Goal: Transaction & Acquisition: Purchase product/service

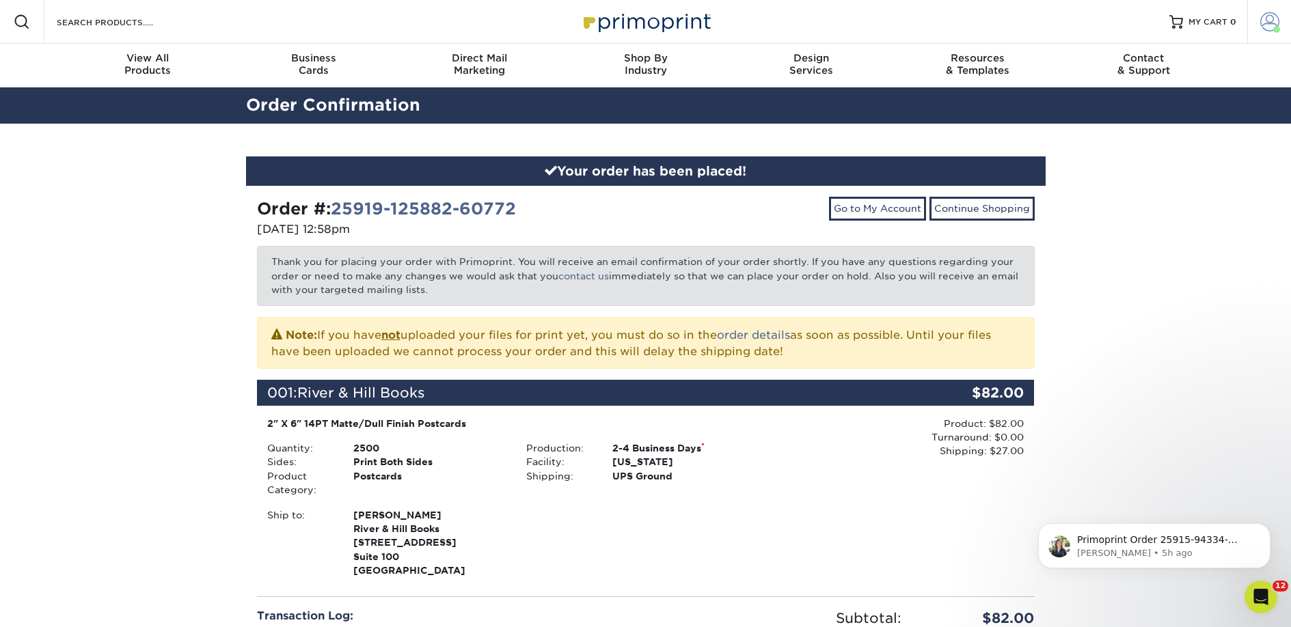
click at [1271, 21] on span at bounding box center [1269, 21] width 19 height 19
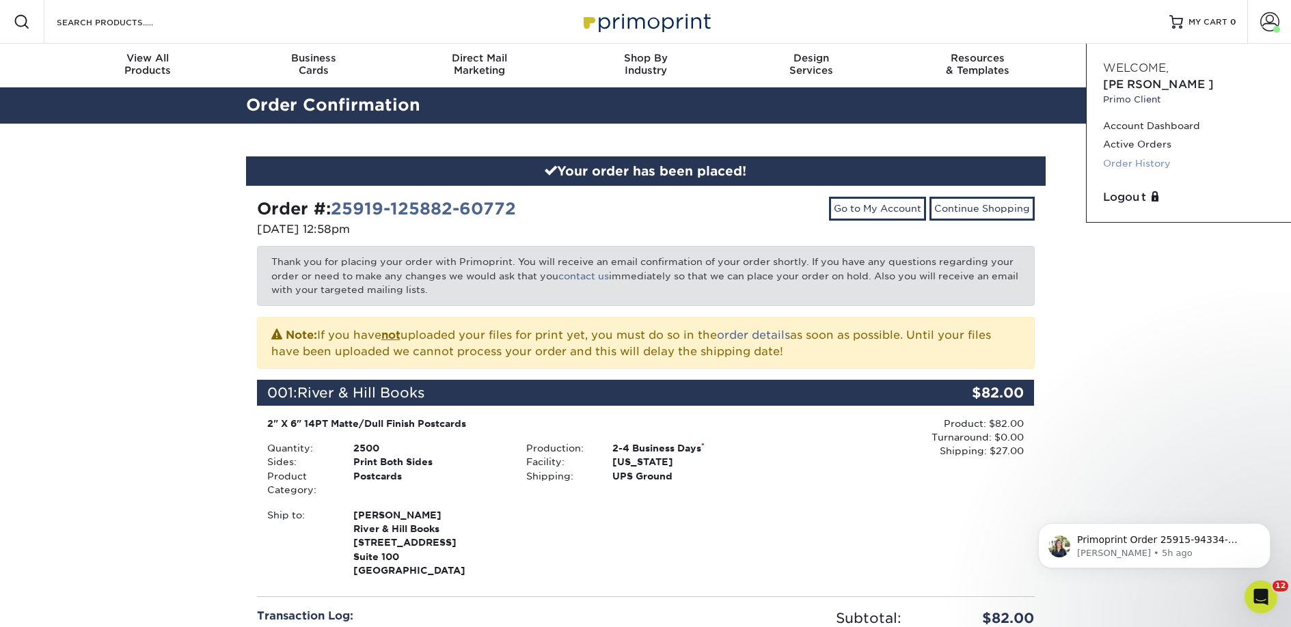
click at [1157, 154] on link "Order History" at bounding box center [1189, 163] width 172 height 18
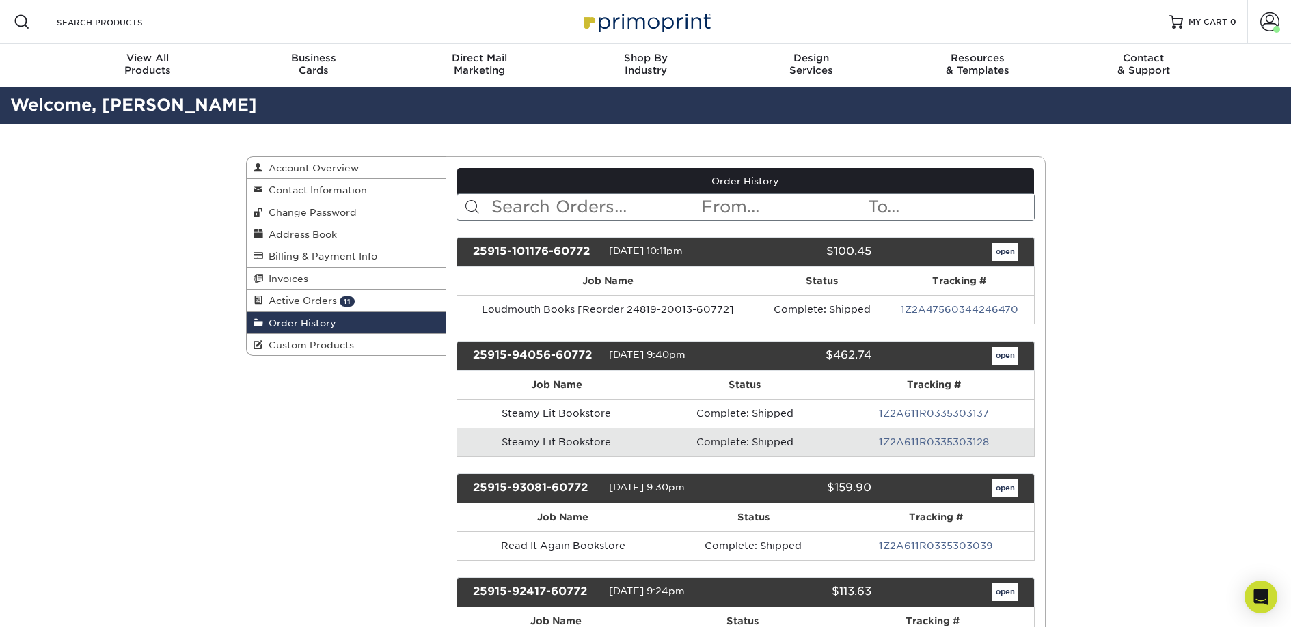
click at [517, 214] on input "text" at bounding box center [595, 207] width 210 height 26
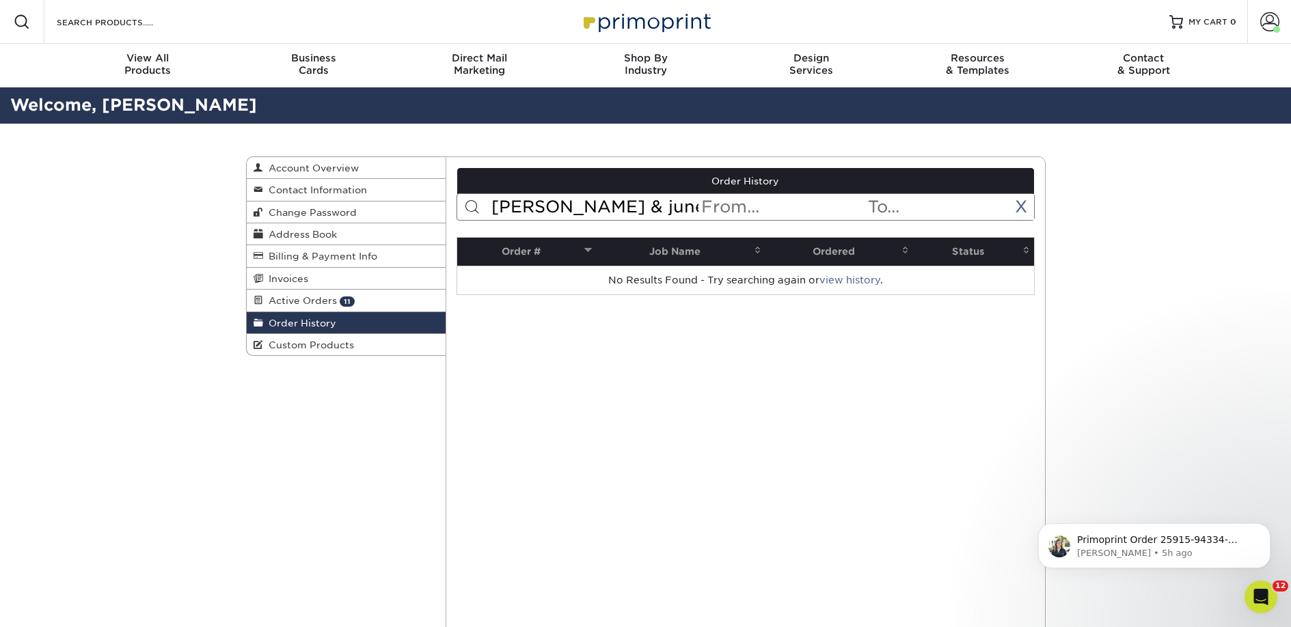
click at [545, 210] on input "fred & june" at bounding box center [595, 207] width 210 height 26
drag, startPoint x: 625, startPoint y: 212, endPoint x: 532, endPoint y: 214, distance: 93.0
click at [532, 214] on input "fred and june" at bounding box center [595, 207] width 210 height 26
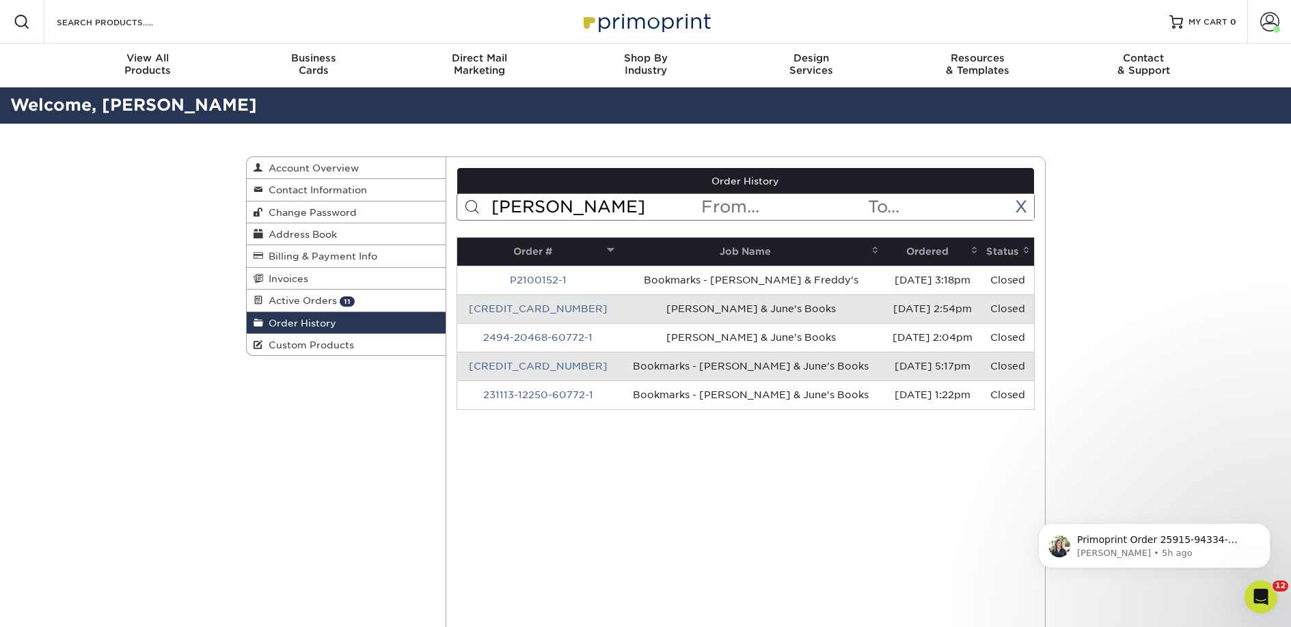
click at [908, 256] on th "Ordered" at bounding box center [932, 252] width 99 height 28
click at [908, 252] on th "Ordered" at bounding box center [932, 252] width 99 height 28
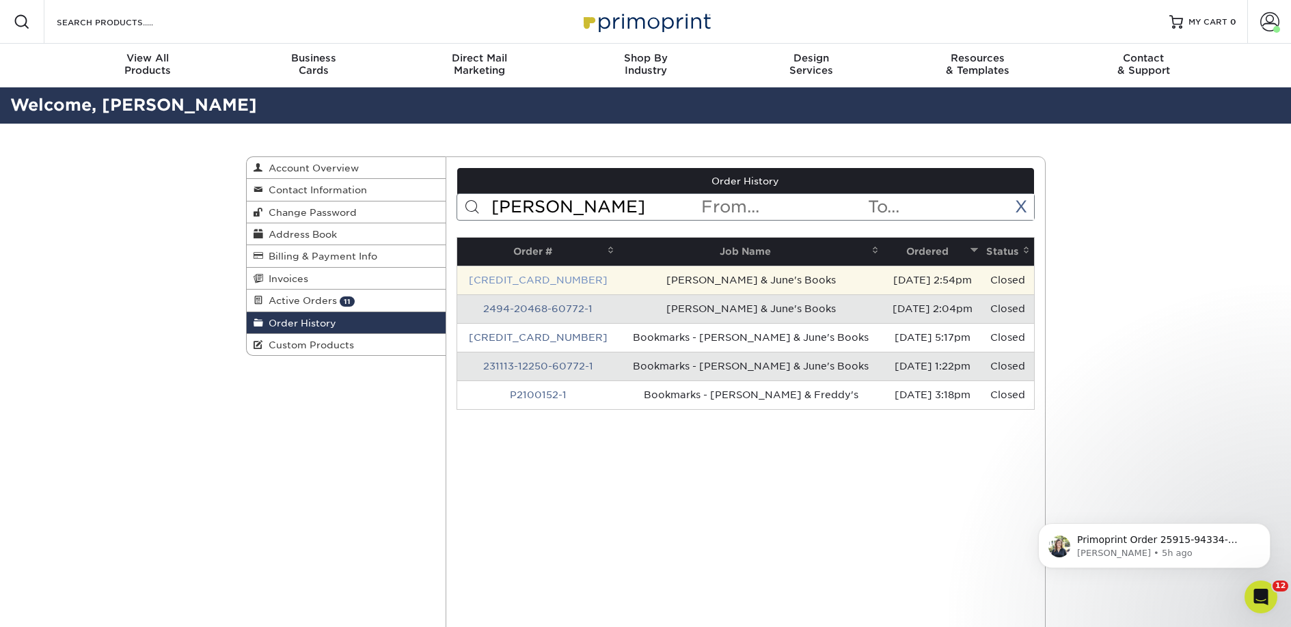
click at [536, 280] on link "25520-25435-60772-1" at bounding box center [538, 280] width 139 height 11
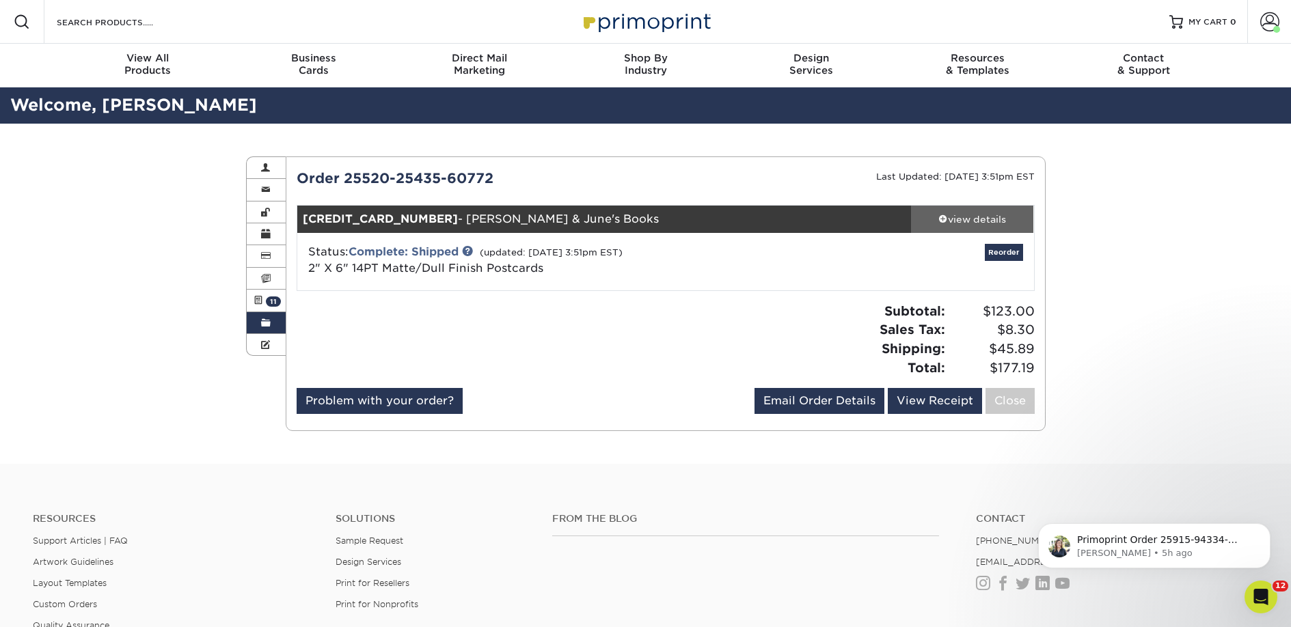
click at [944, 218] on span at bounding box center [943, 219] width 10 height 10
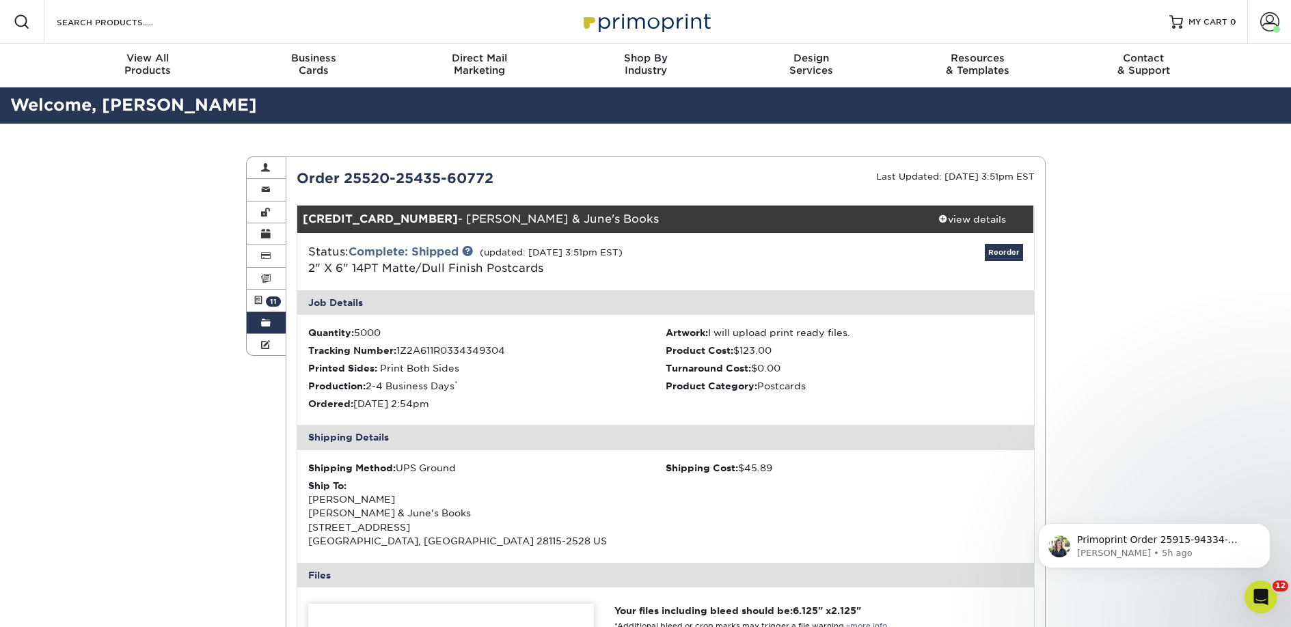
drag, startPoint x: 311, startPoint y: 524, endPoint x: 435, endPoint y: 541, distance: 125.6
click at [435, 541] on div "Ship To: Stephen Hayes Fred & June's Books 248 N MAIN ST MOORESVILLE, NC 28115-…" at bounding box center [486, 514] width 357 height 70
drag, startPoint x: 478, startPoint y: 541, endPoint x: 310, endPoint y: 528, distance: 169.3
click at [310, 528] on div "Ship To: Stephen Hayes Fred & June's Books 248 N MAIN ST MOORESVILLE, NC 28115-…" at bounding box center [486, 514] width 357 height 70
copy div "248 N MAIN ST MOORESVILLE, NC 28115-2528 US"
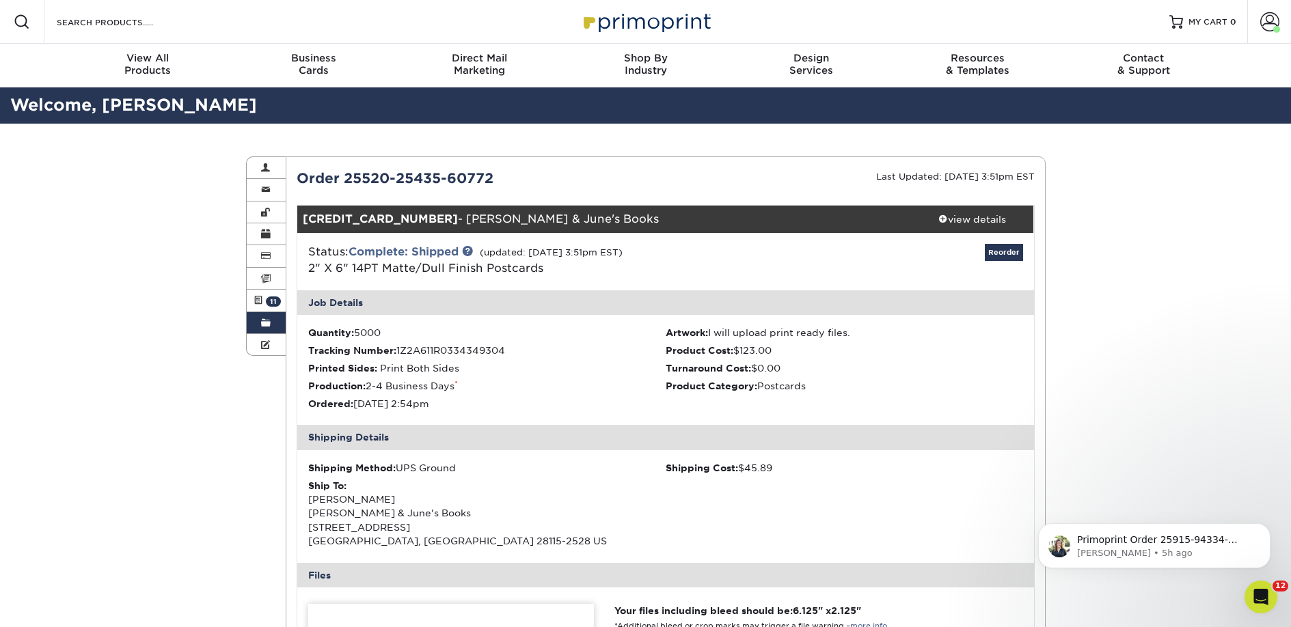
click at [266, 320] on span at bounding box center [266, 323] width 10 height 11
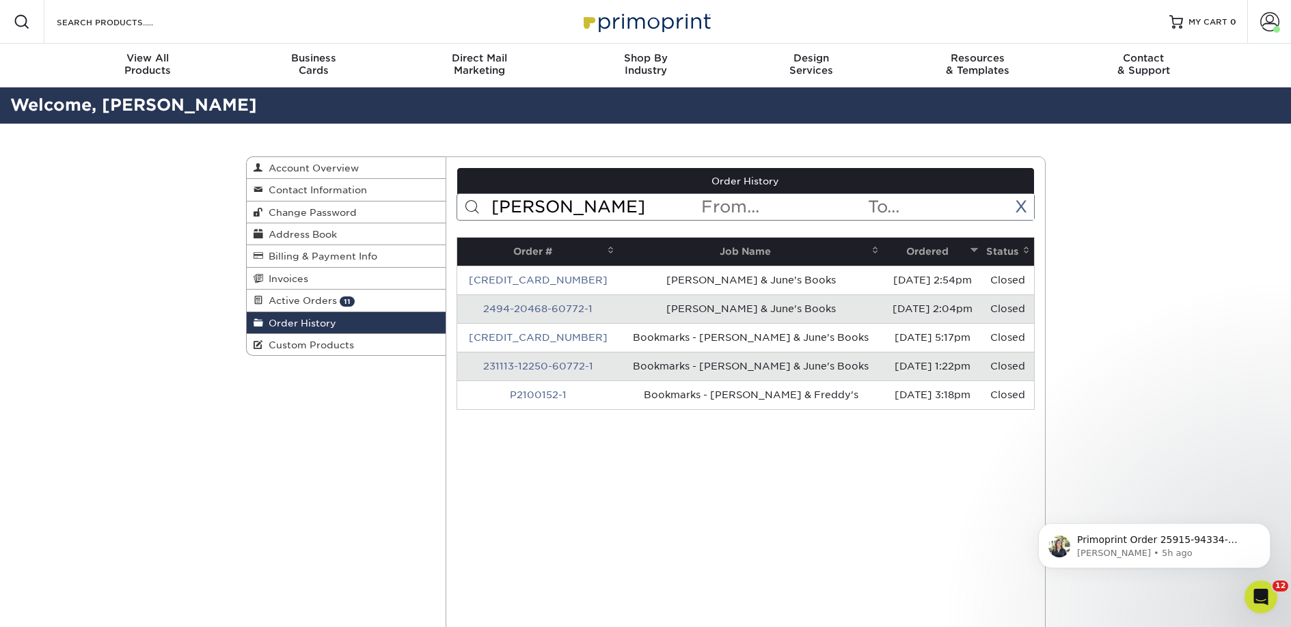
click at [544, 207] on input "fred" at bounding box center [595, 207] width 210 height 26
type input "book burrow"
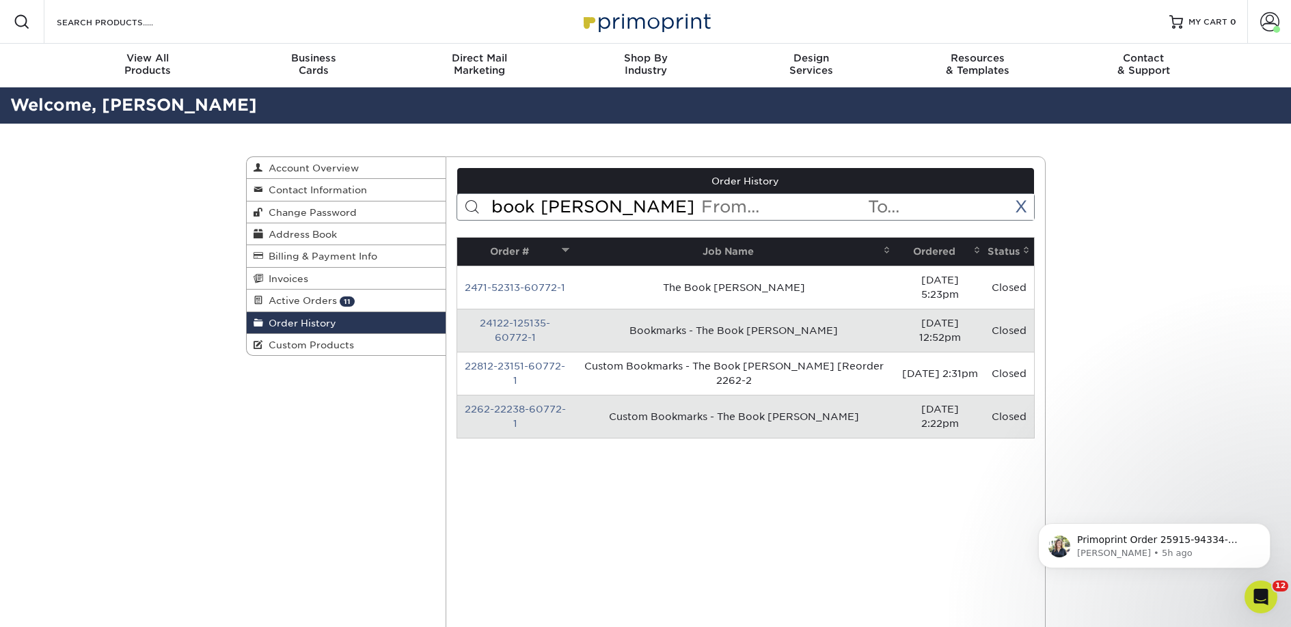
click at [921, 261] on th "Ordered" at bounding box center [940, 252] width 91 height 28
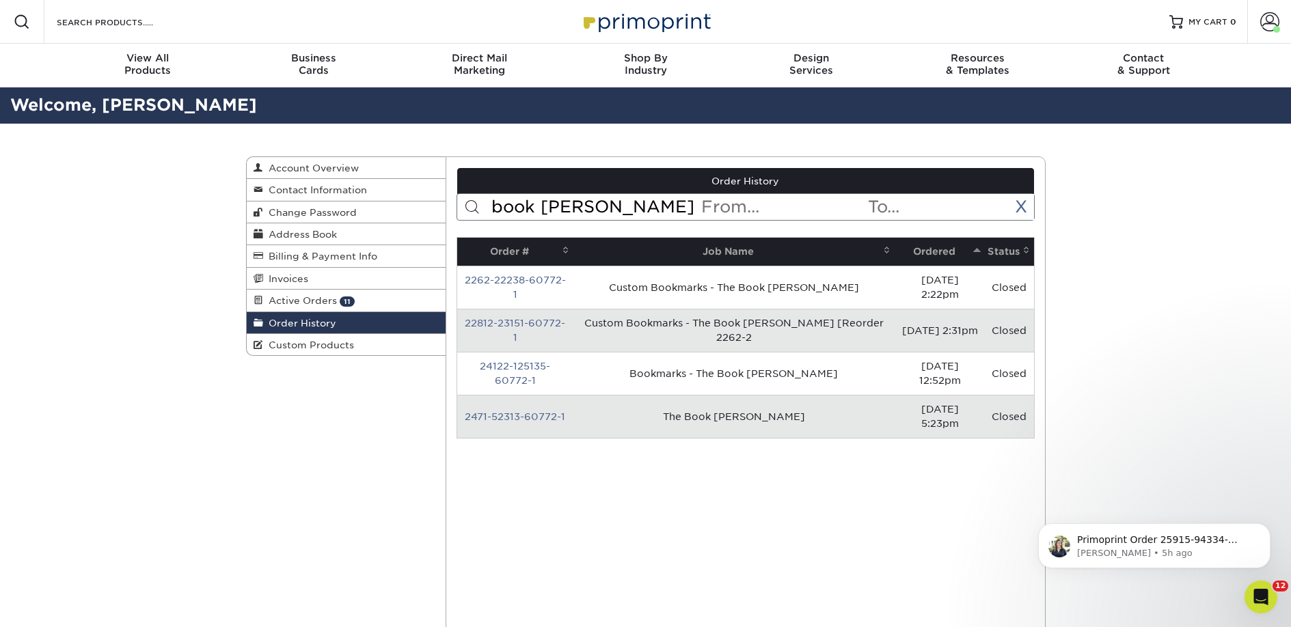
click at [921, 261] on th "Ordered" at bounding box center [940, 252] width 91 height 28
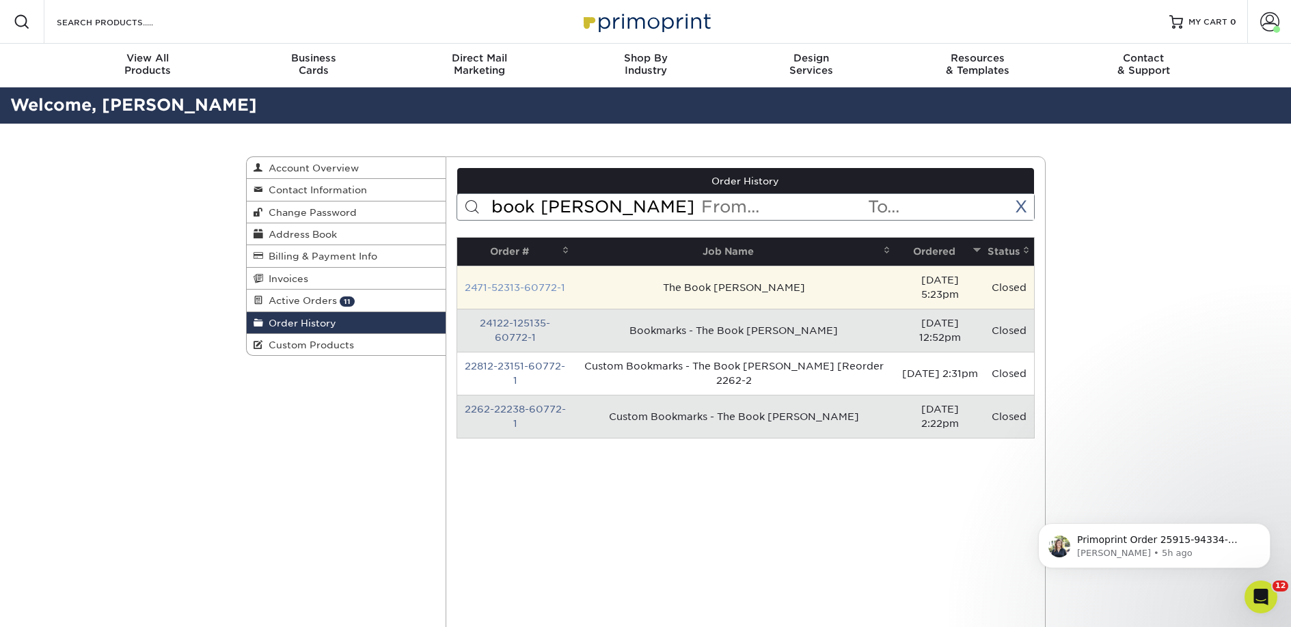
click at [555, 282] on link "2471-52313-60772-1" at bounding box center [515, 287] width 100 height 11
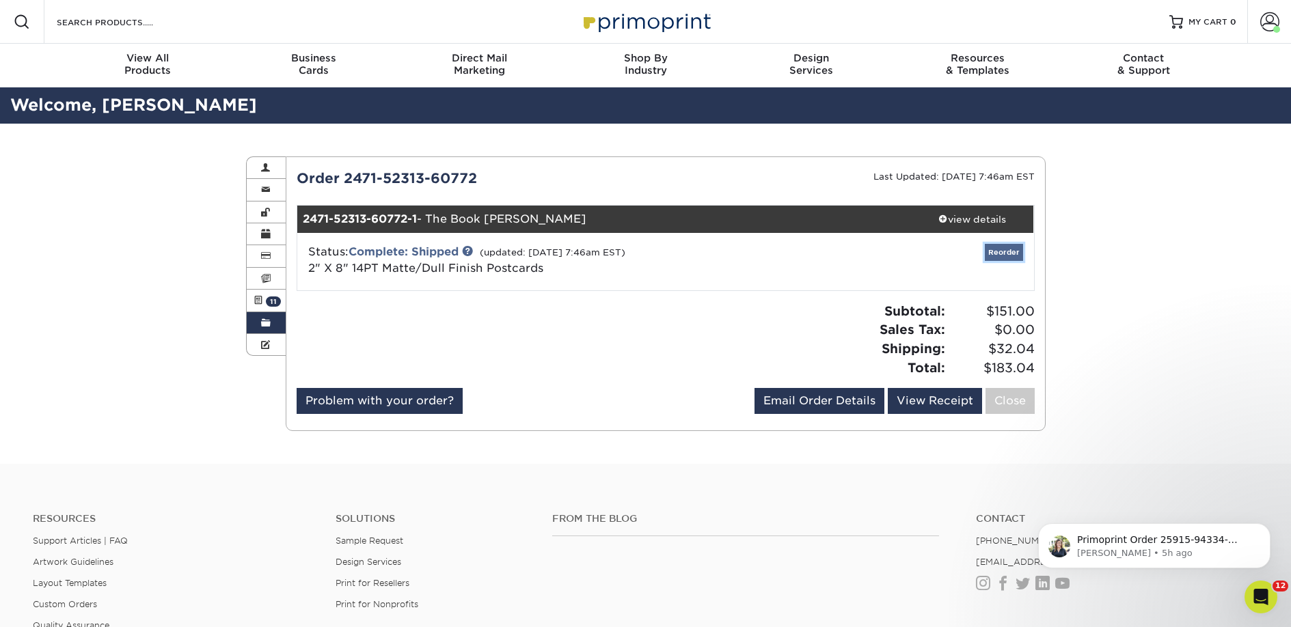
click at [1017, 253] on link "Reorder" at bounding box center [1004, 252] width 38 height 17
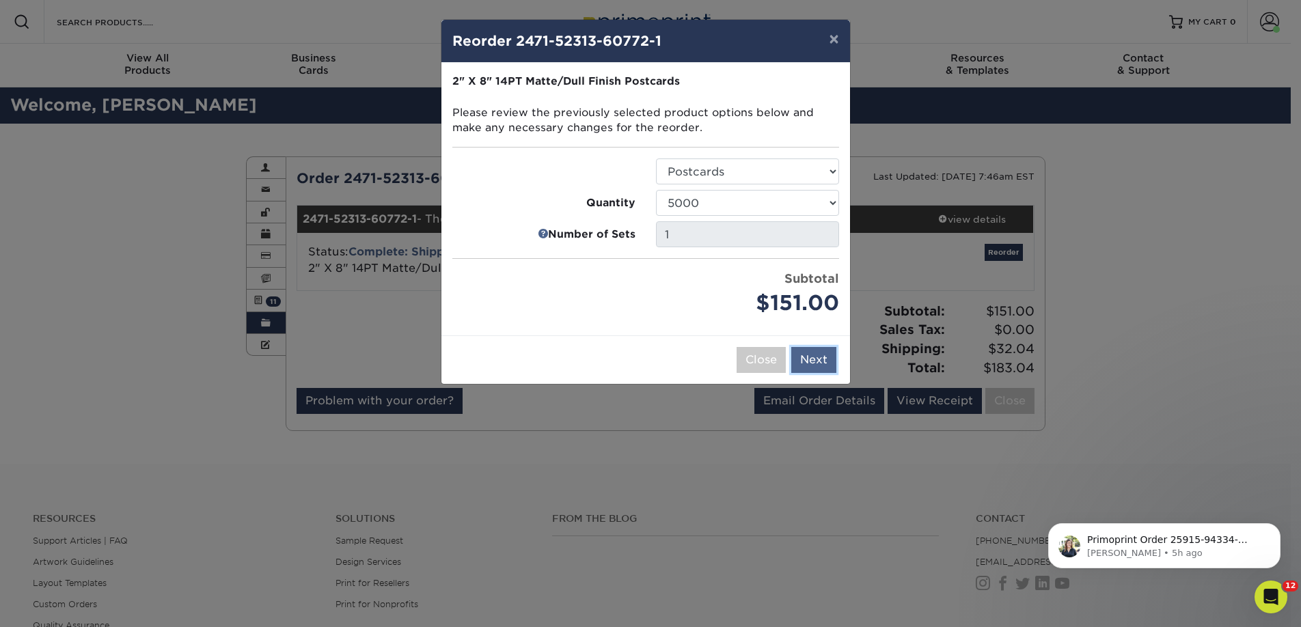
click at [806, 360] on button "Next" at bounding box center [813, 360] width 45 height 26
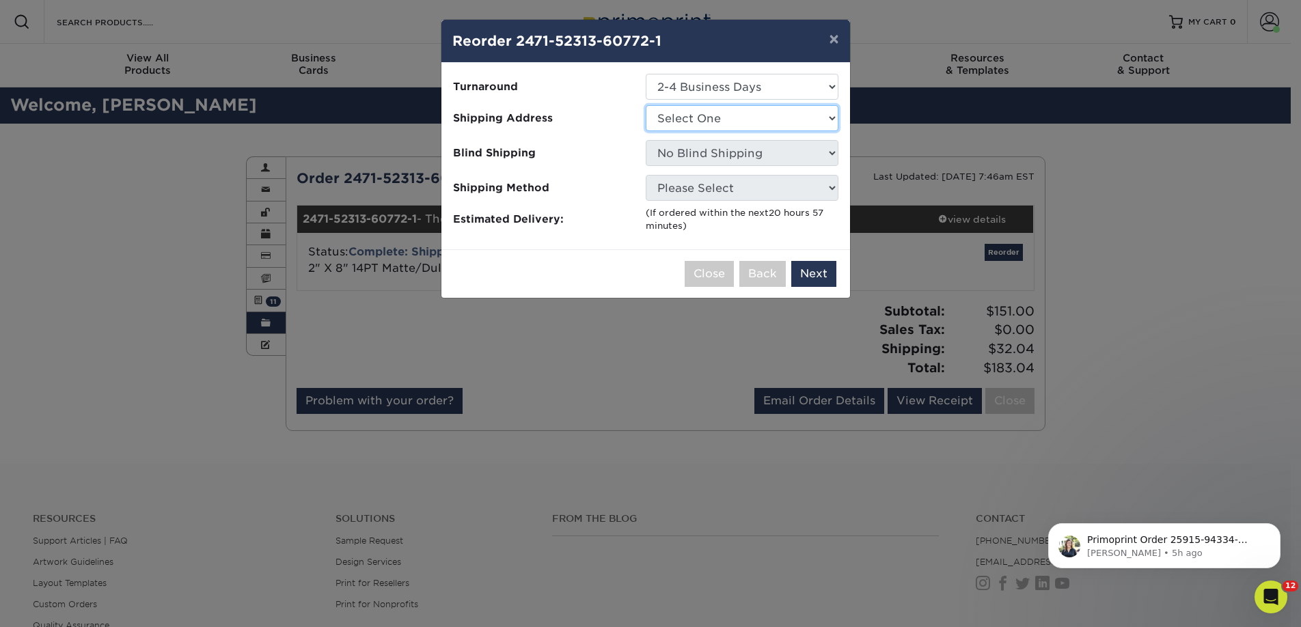
click at [683, 124] on select "Select One 2nd Floor Convention Center A Good Book Bookbug" at bounding box center [742, 118] width 193 height 26
select select "233430"
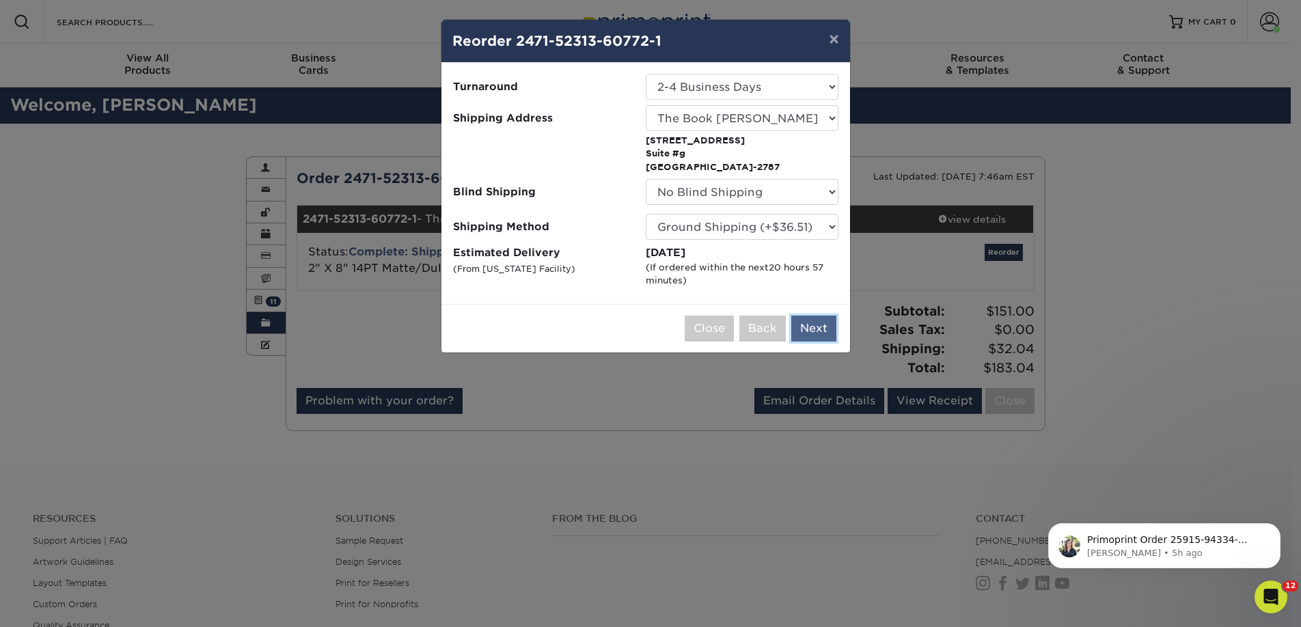
click at [808, 331] on button "Next" at bounding box center [813, 329] width 45 height 26
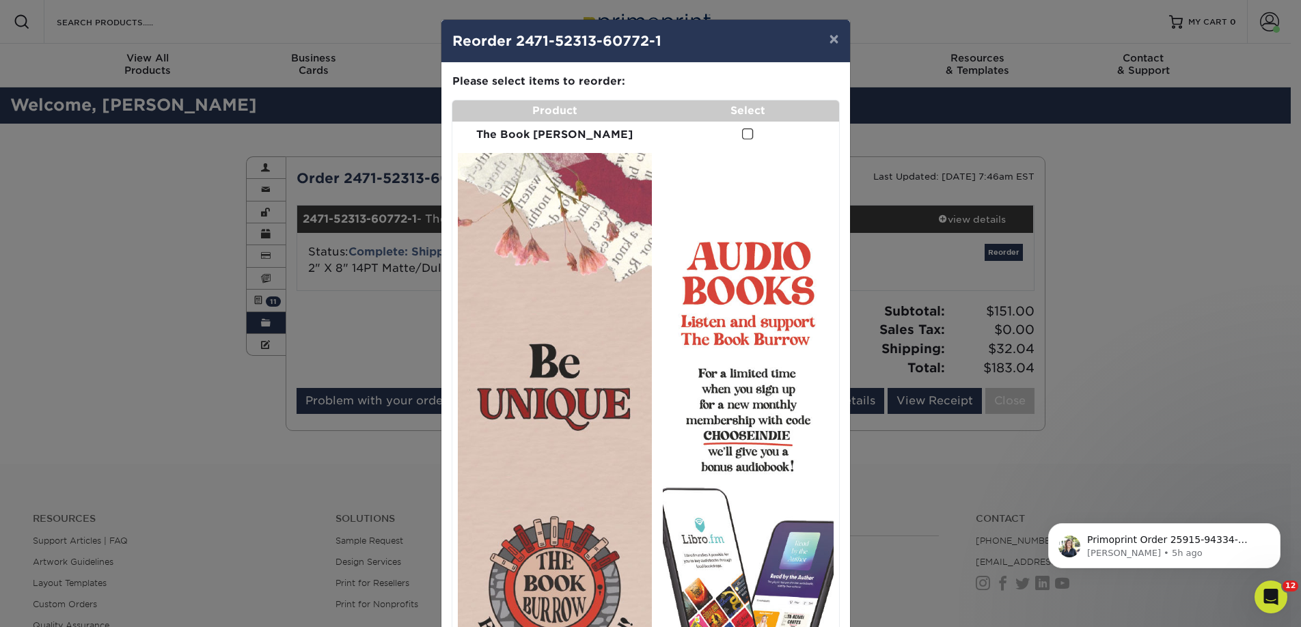
click at [742, 135] on span at bounding box center [748, 134] width 12 height 13
click at [0, 0] on input "checkbox" at bounding box center [0, 0] width 0 height 0
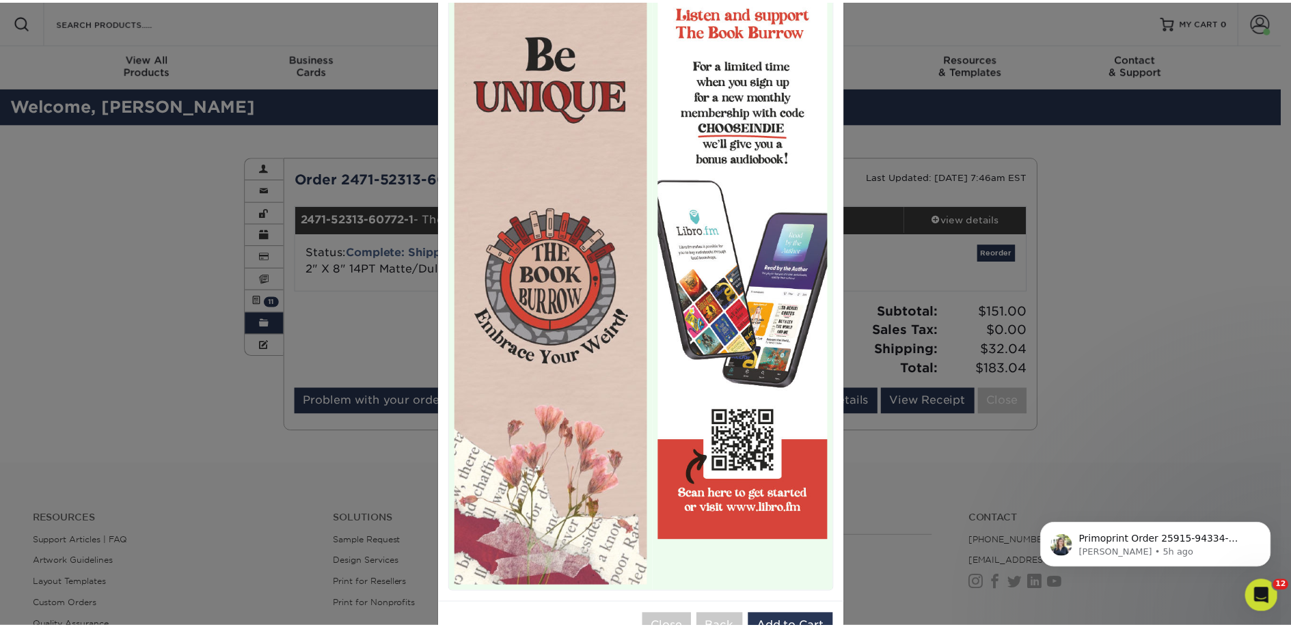
scroll to position [314, 0]
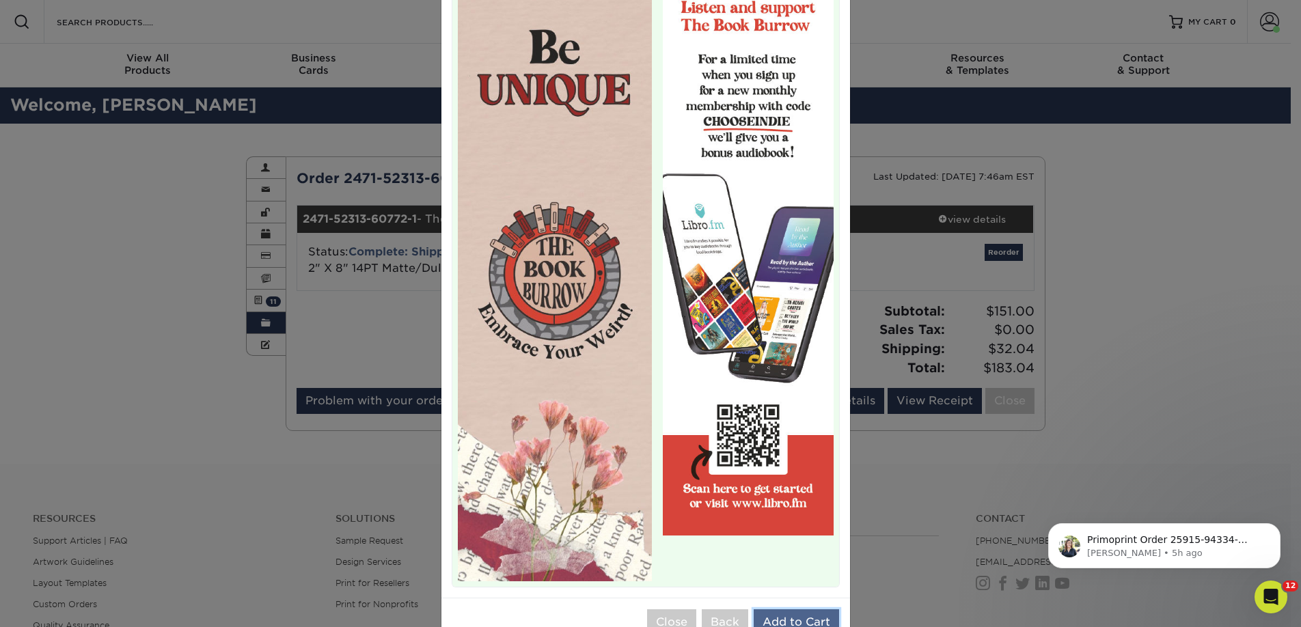
click at [778, 610] on button "Add to Cart" at bounding box center [796, 623] width 85 height 26
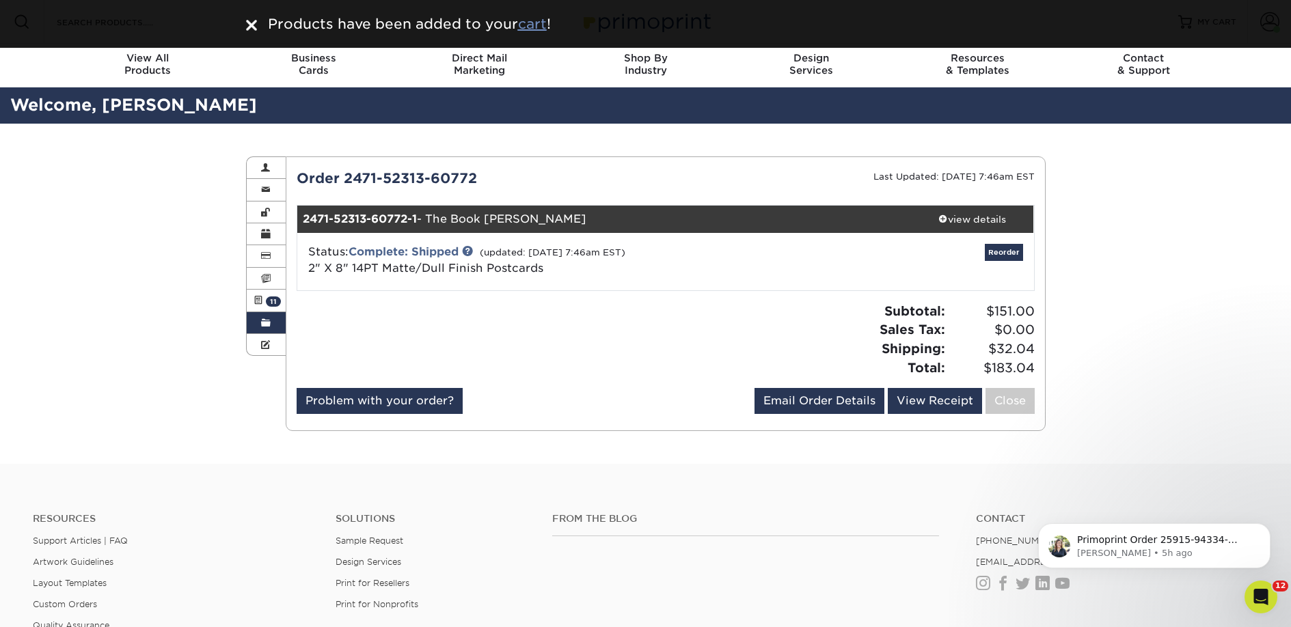
click at [526, 27] on u "cart" at bounding box center [532, 24] width 29 height 16
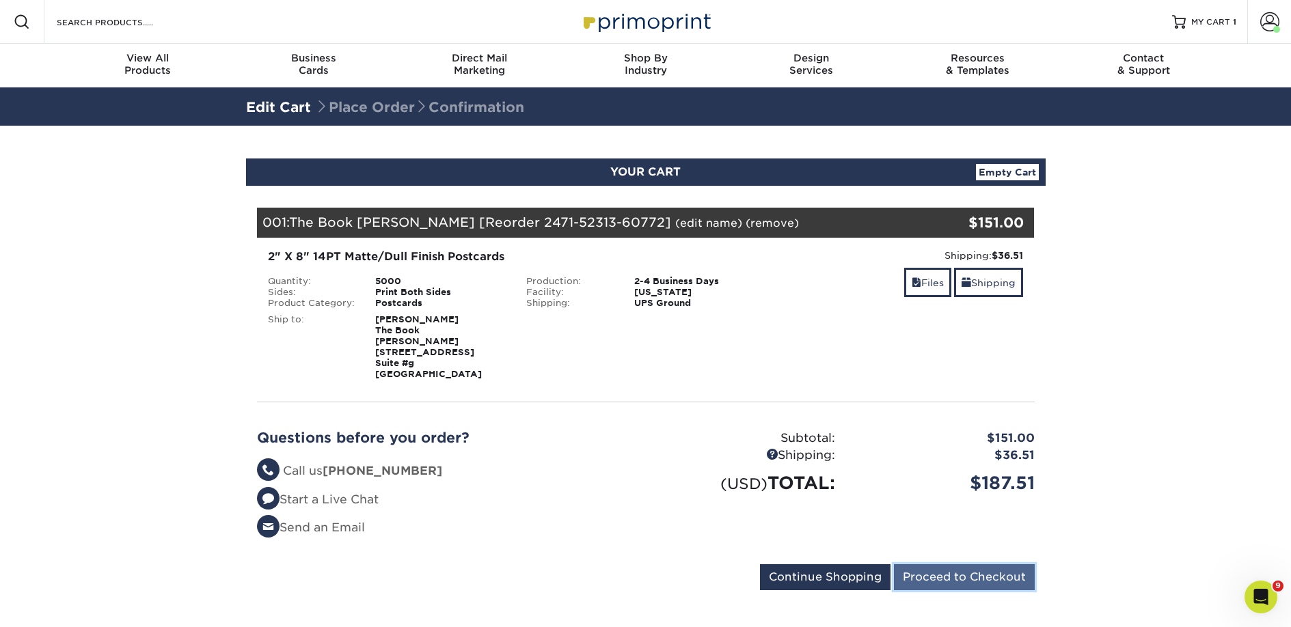
click at [970, 565] on input "Proceed to Checkout" at bounding box center [964, 578] width 141 height 26
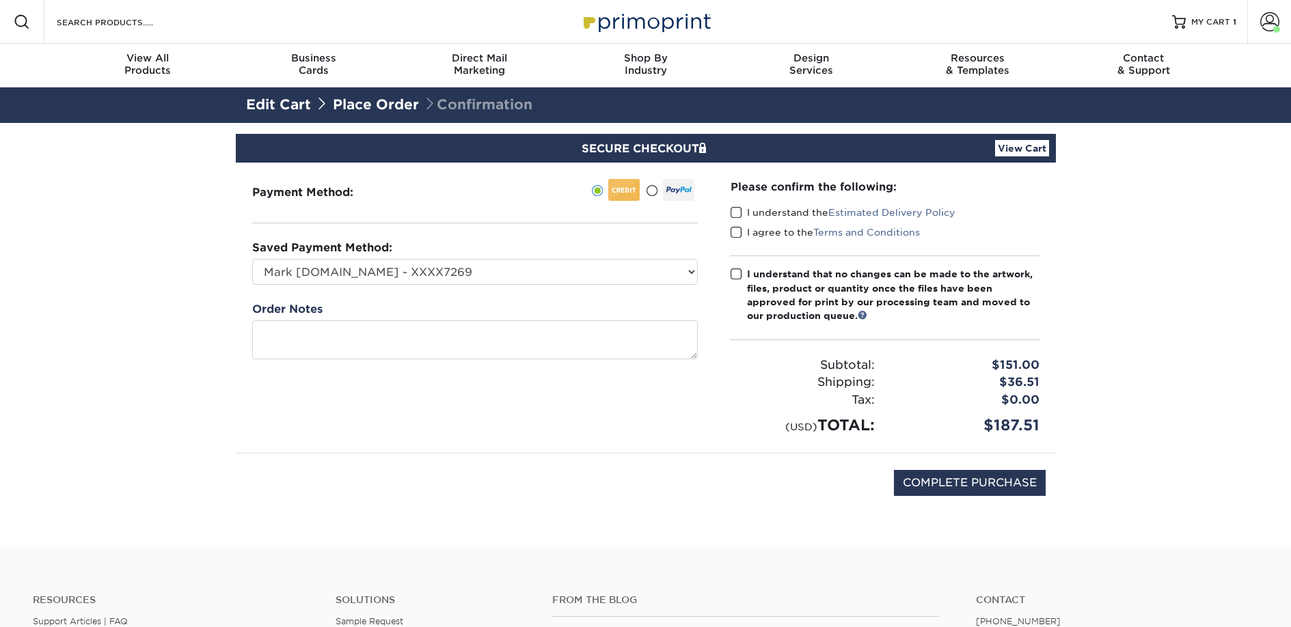
click at [735, 215] on span at bounding box center [737, 212] width 12 height 13
click at [0, 0] on input "I understand the Estimated Delivery Policy" at bounding box center [0, 0] width 0 height 0
click at [737, 234] on span at bounding box center [737, 232] width 12 height 13
click at [0, 0] on input "I agree to the Terms and Conditions" at bounding box center [0, 0] width 0 height 0
click at [738, 281] on label "I understand that no changes can be made to the artwork, files, product or quan…" at bounding box center [885, 295] width 309 height 56
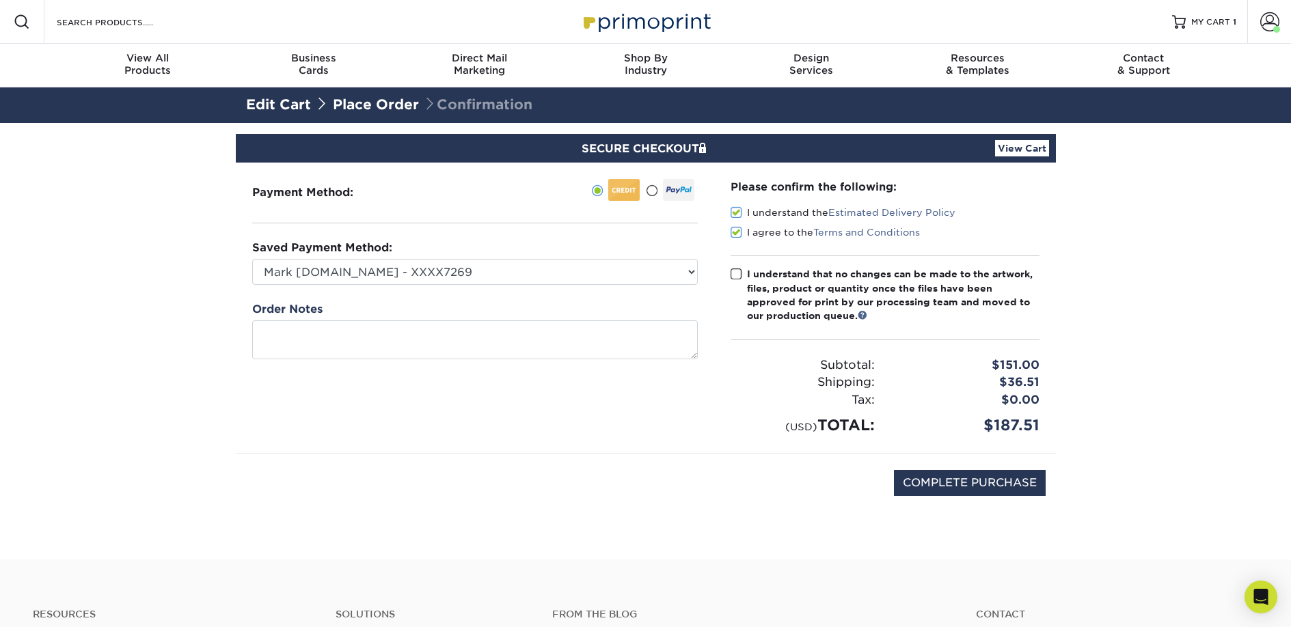
click at [0, 0] on input "I understand that no changes can be made to the artwork, files, product or quan…" at bounding box center [0, 0] width 0 height 0
click at [953, 487] on input "COMPLETE PURCHASE" at bounding box center [970, 483] width 152 height 26
type input "PROCESSING, PLEASE WAIT..."
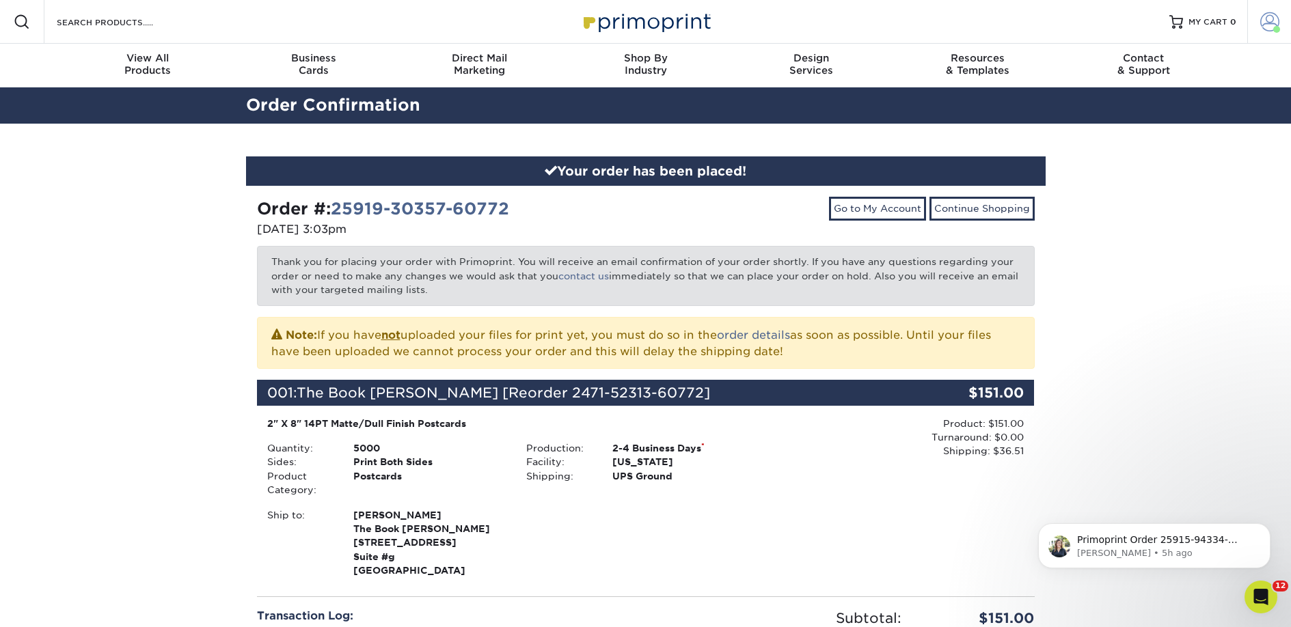
click at [1265, 28] on span at bounding box center [1269, 21] width 19 height 19
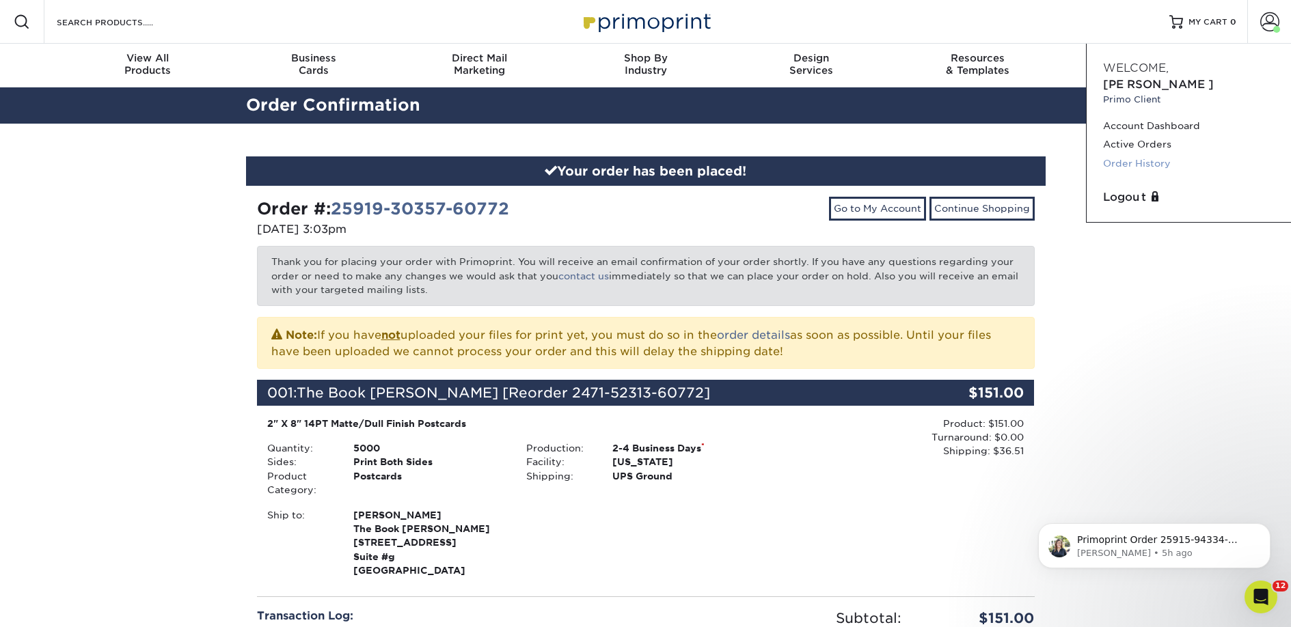
click at [1130, 154] on link "Order History" at bounding box center [1189, 163] width 172 height 18
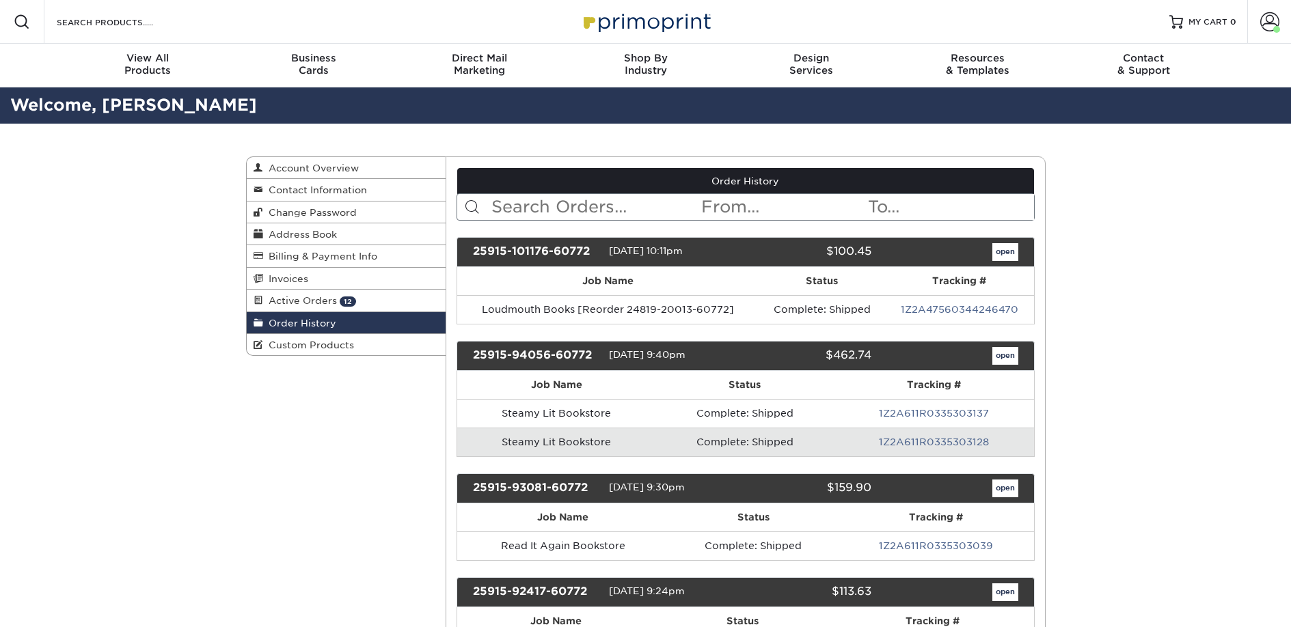
click at [582, 219] on input "text" at bounding box center [595, 207] width 210 height 26
type input "bright side"
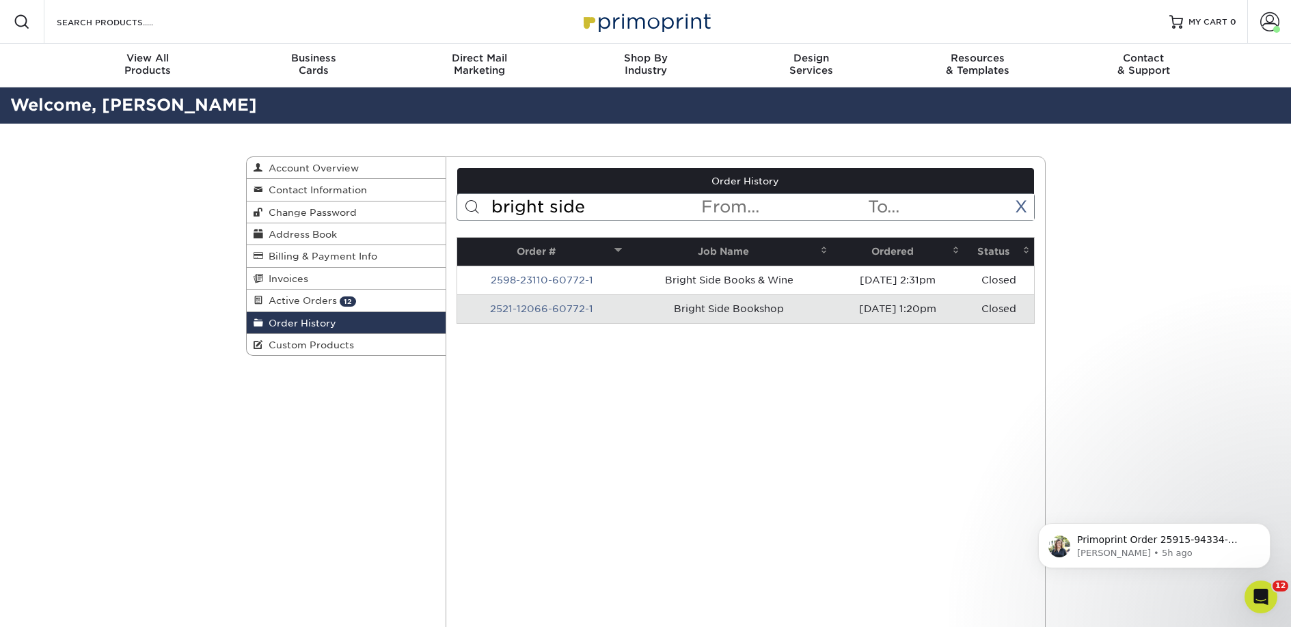
click at [878, 251] on th "Ordered" at bounding box center [897, 252] width 131 height 28
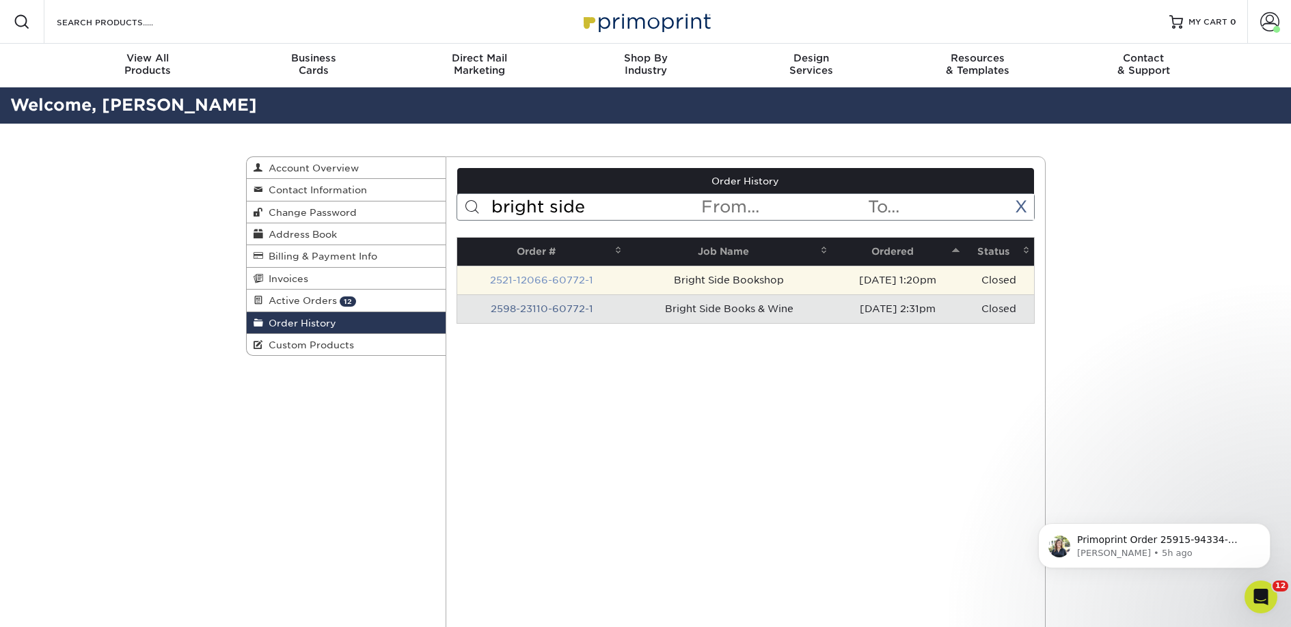
click at [577, 280] on link "2521-12066-60772-1" at bounding box center [541, 280] width 103 height 11
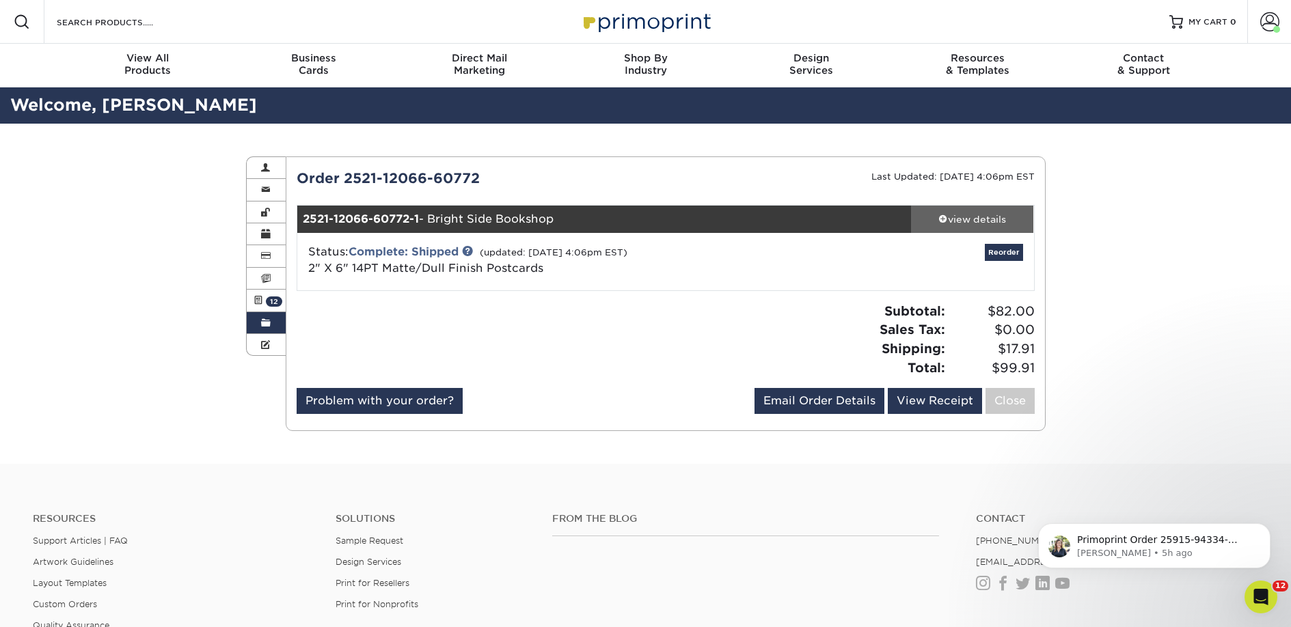
click at [981, 225] on div "view details" at bounding box center [972, 220] width 123 height 14
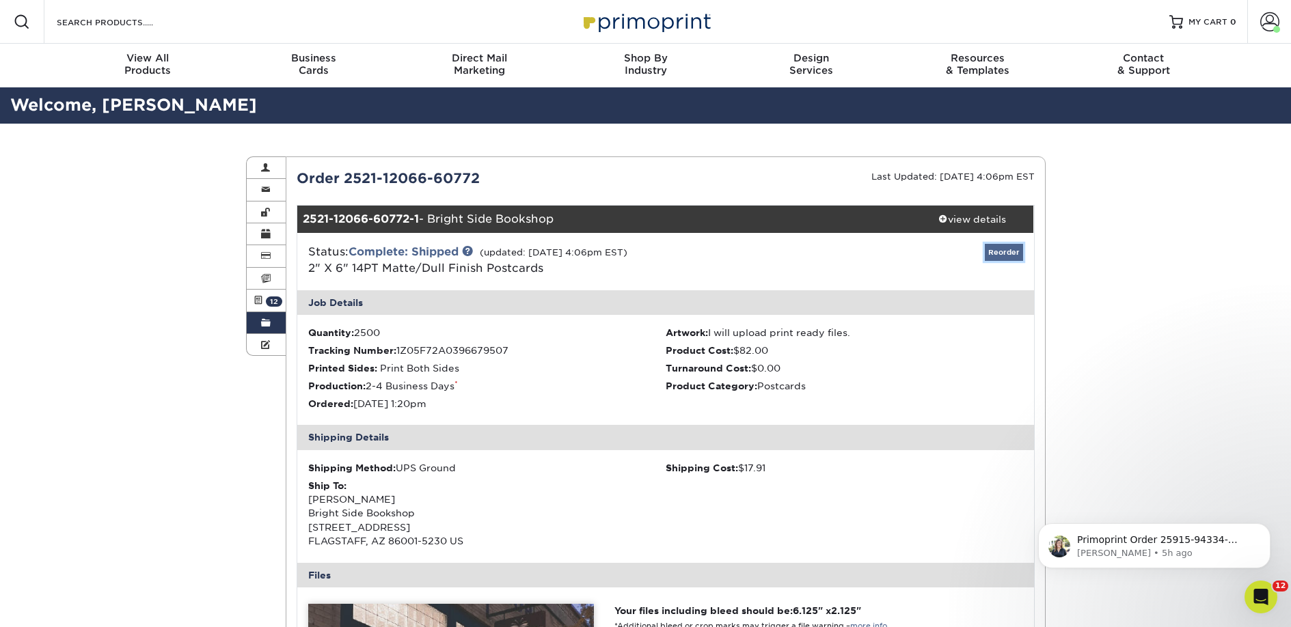
click at [1007, 254] on link "Reorder" at bounding box center [1004, 252] width 38 height 17
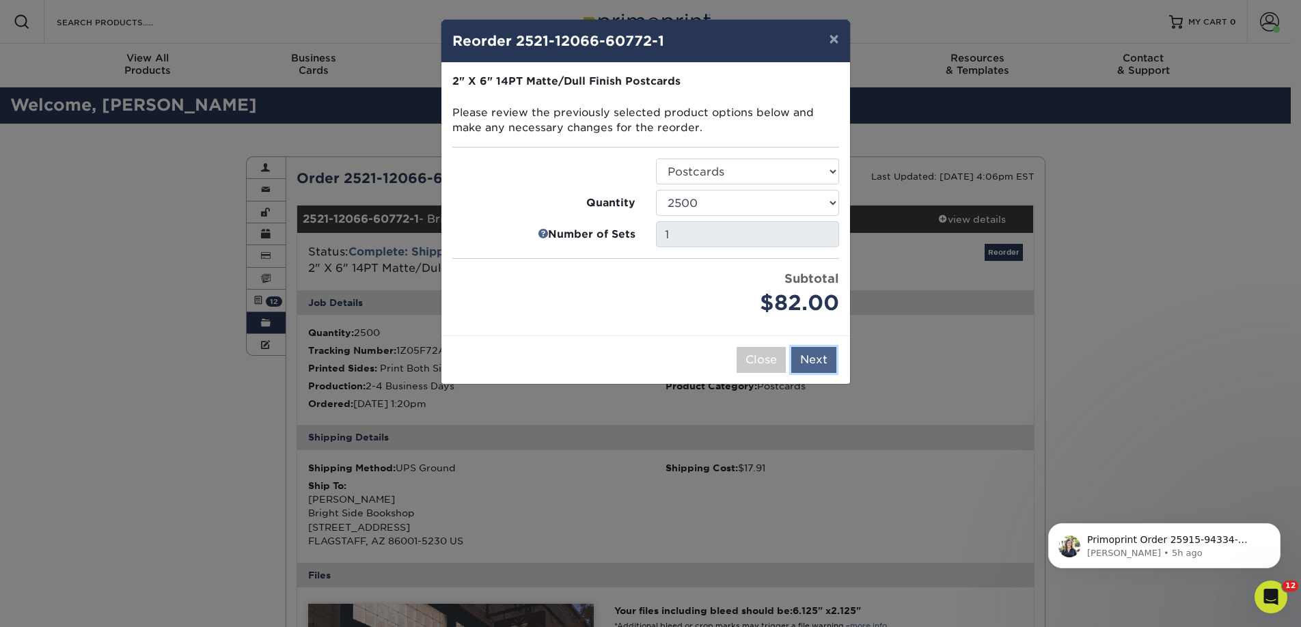
click at [801, 357] on button "Next" at bounding box center [813, 360] width 45 height 26
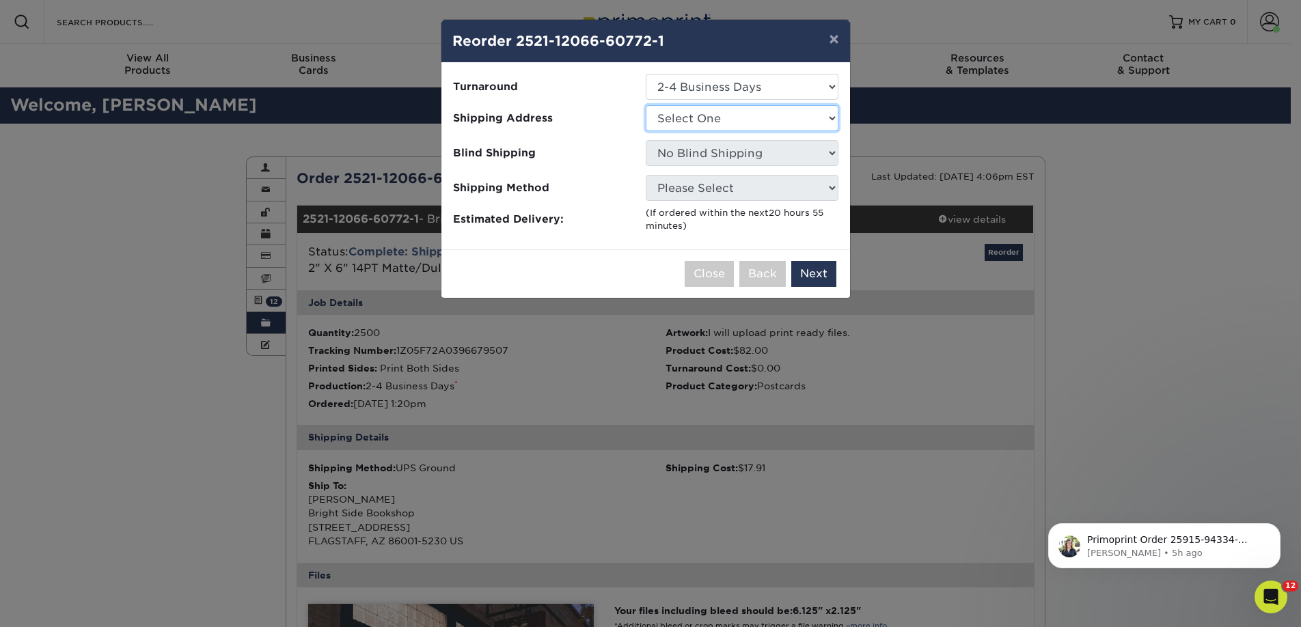
click at [692, 119] on select "Select One 2nd Floor Convention Center A Good Book Bookbug" at bounding box center [742, 118] width 193 height 26
select select "278477"
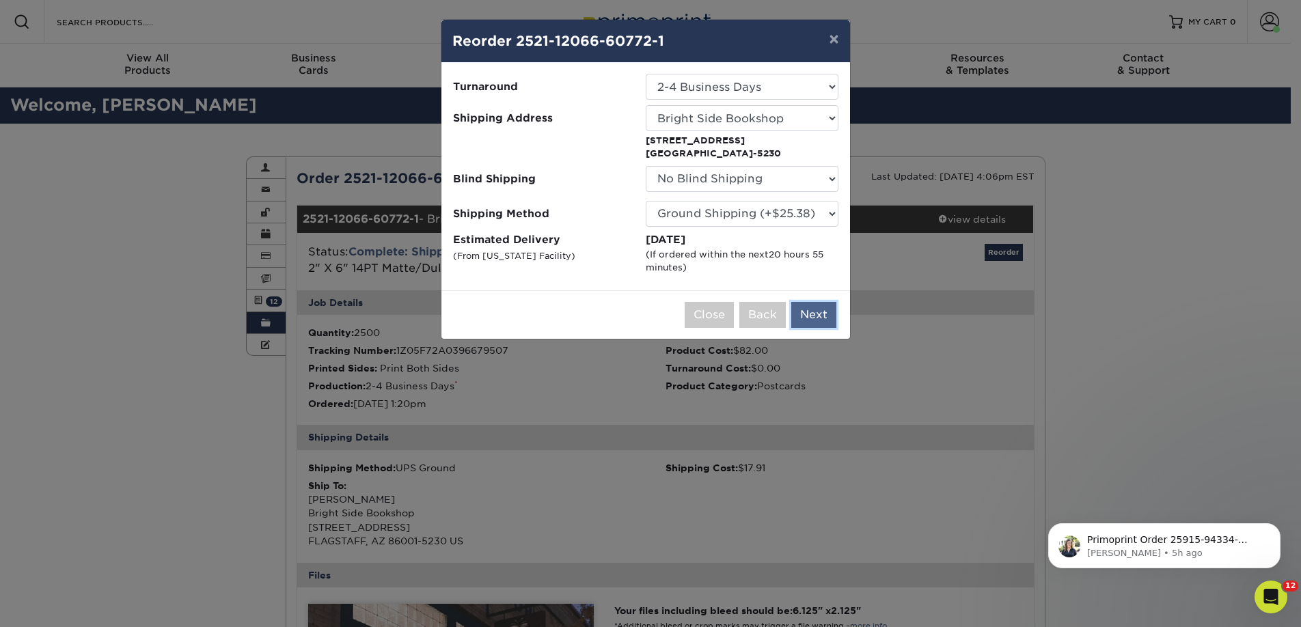
click at [813, 318] on button "Next" at bounding box center [813, 315] width 45 height 26
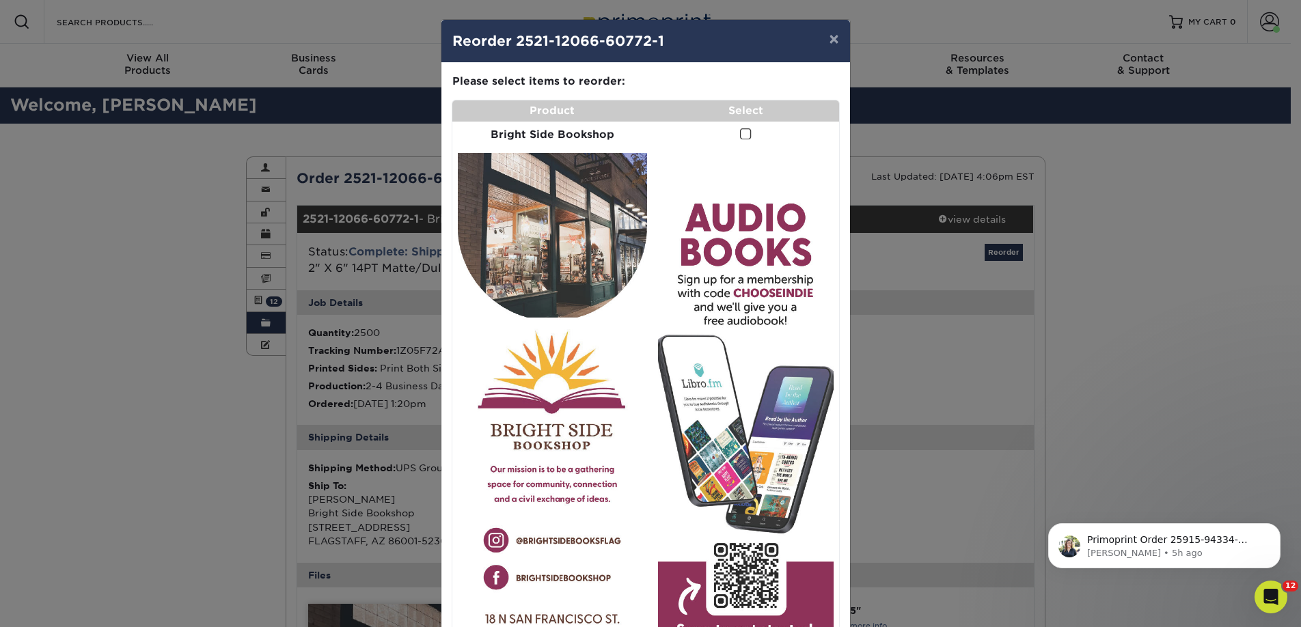
click at [744, 131] on span at bounding box center [746, 134] width 12 height 13
click at [0, 0] on input "checkbox" at bounding box center [0, 0] width 0 height 0
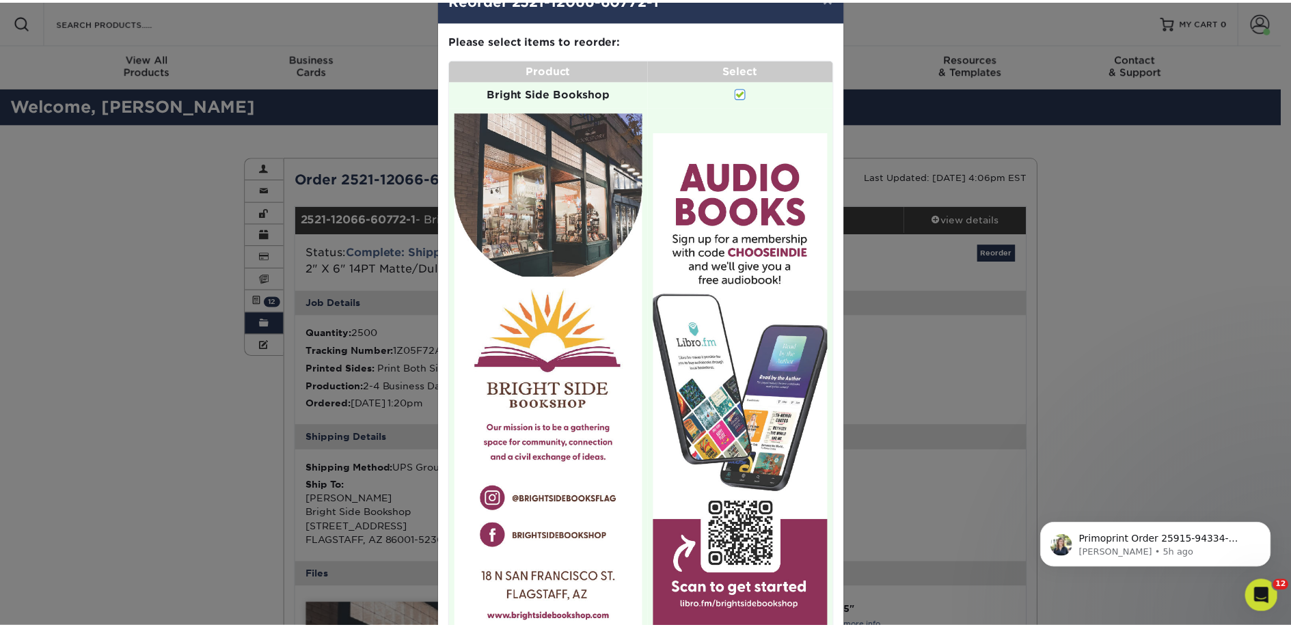
scroll to position [156, 0]
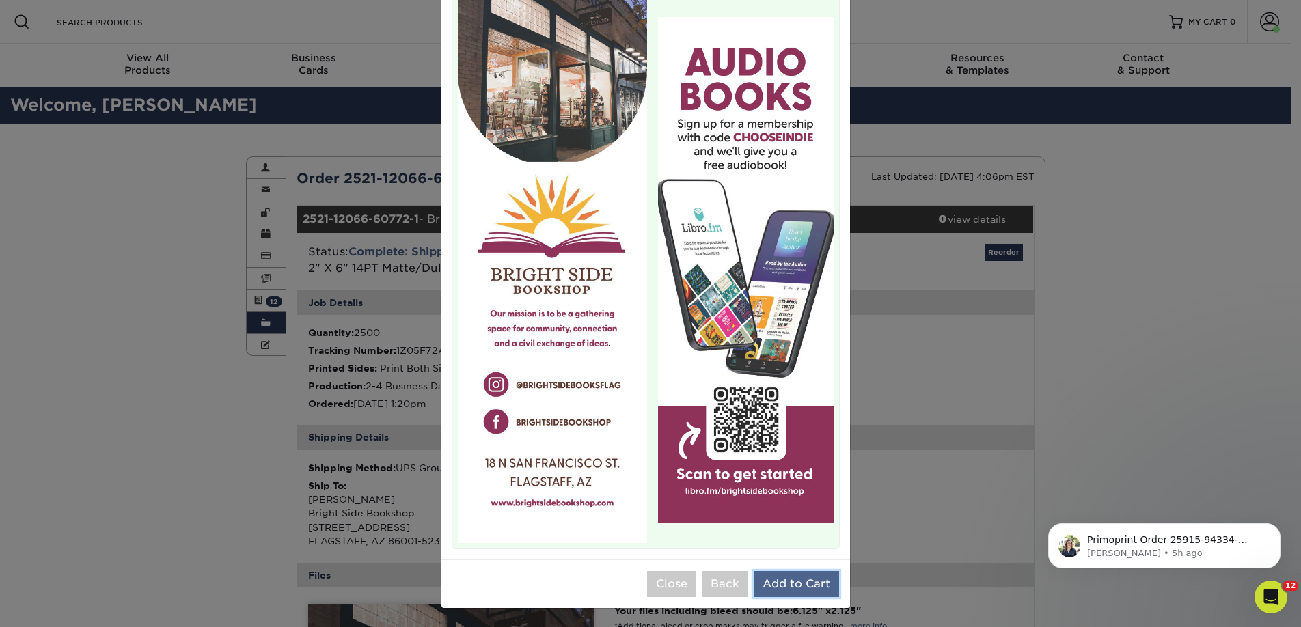
click at [774, 590] on button "Add to Cart" at bounding box center [796, 584] width 85 height 26
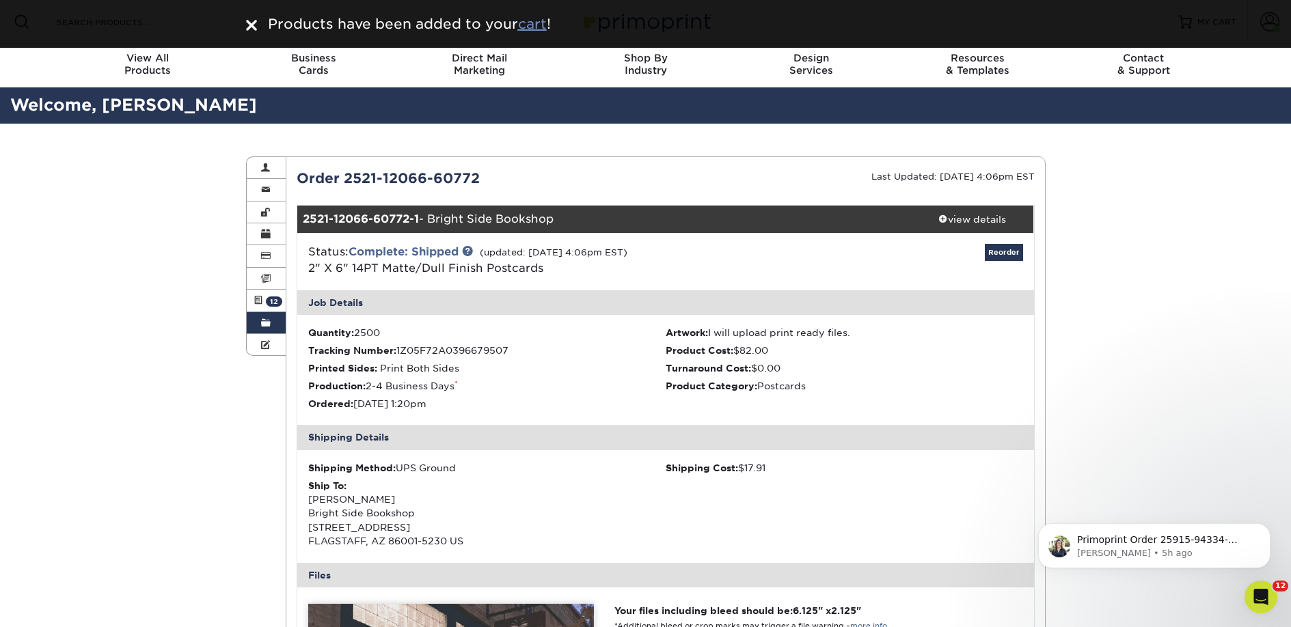
click at [544, 22] on u "cart" at bounding box center [532, 24] width 29 height 16
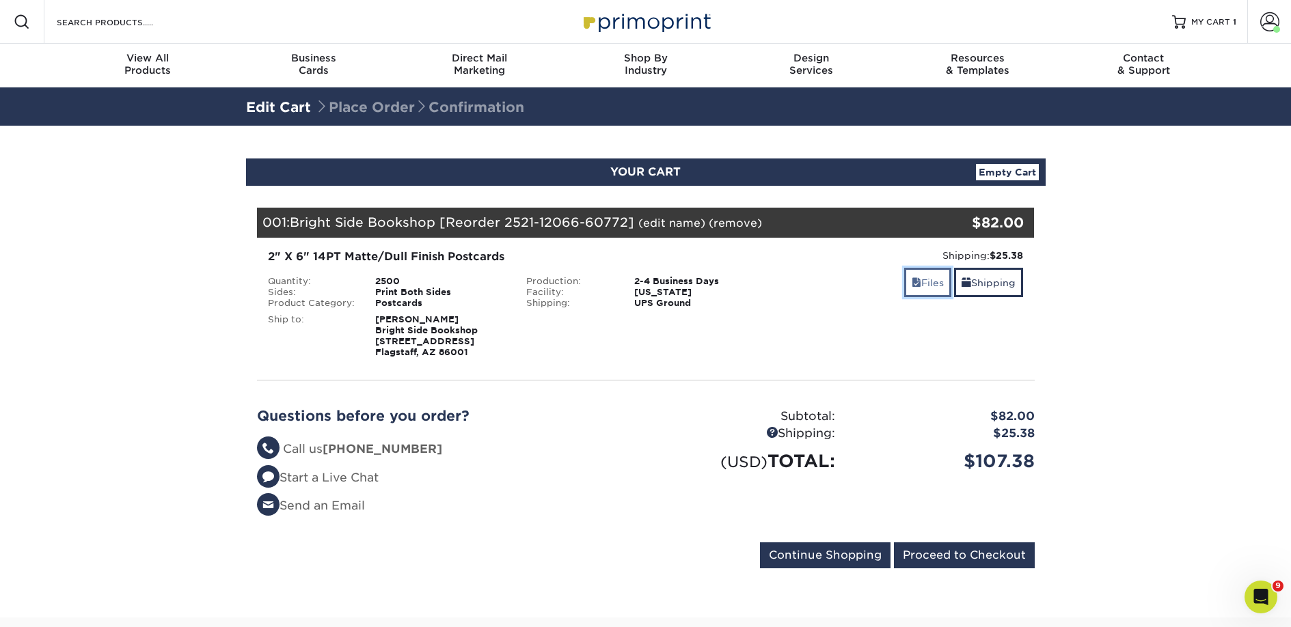
click at [912, 281] on span at bounding box center [917, 282] width 10 height 11
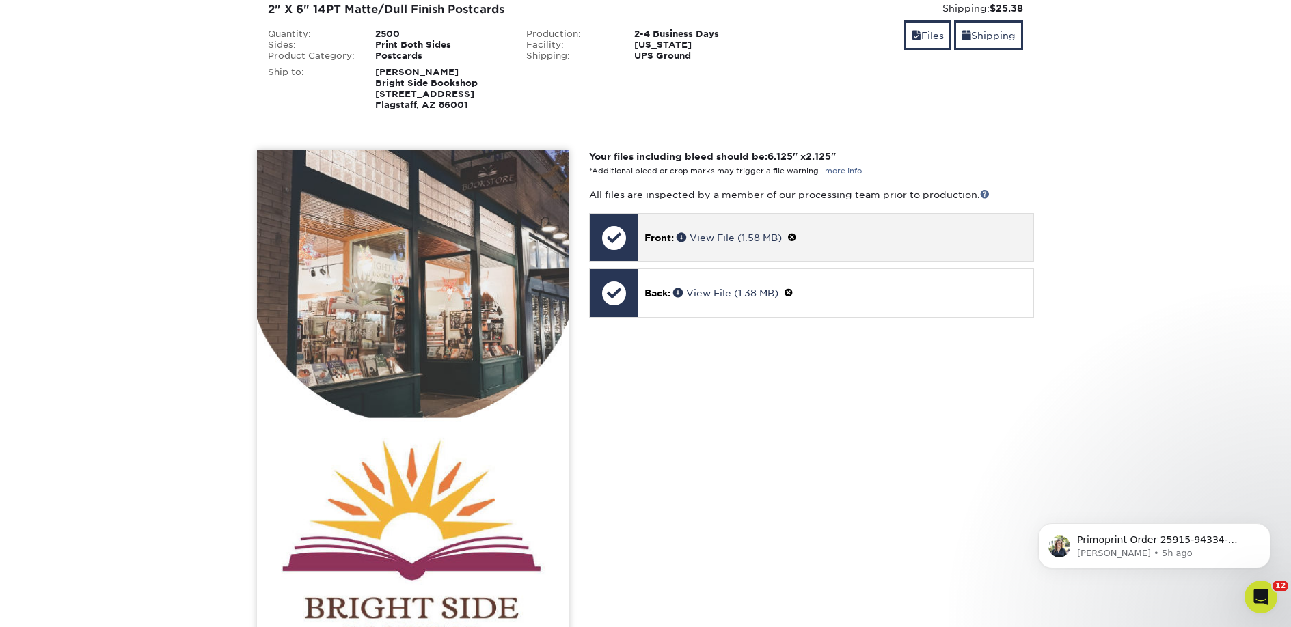
click at [797, 237] on span at bounding box center [792, 237] width 10 height 11
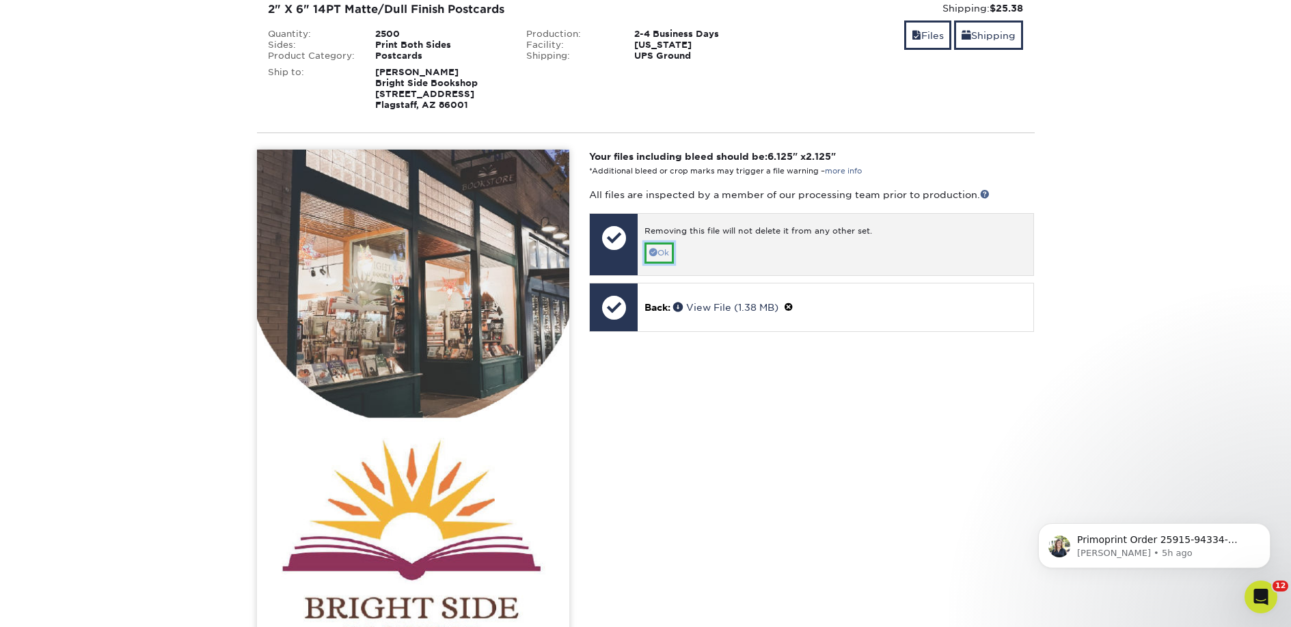
click at [668, 253] on link "Ok" at bounding box center [658, 253] width 29 height 21
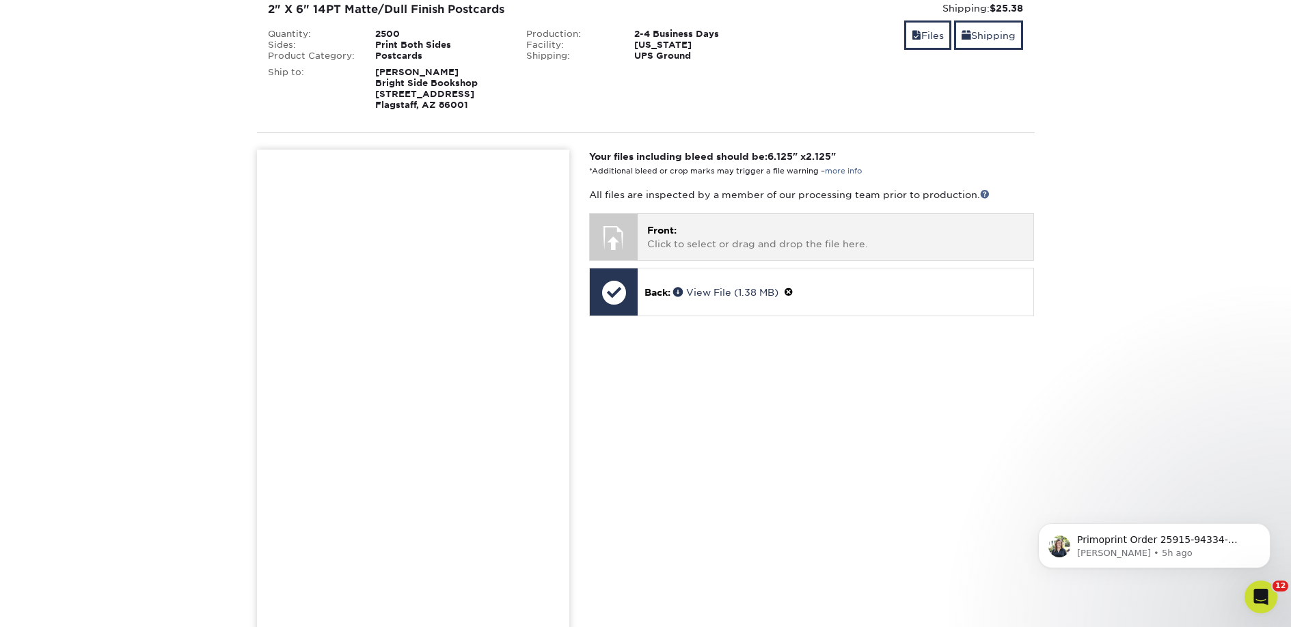
click at [690, 238] on p "Front: Click to select or drag and drop the file here." at bounding box center [835, 237] width 377 height 28
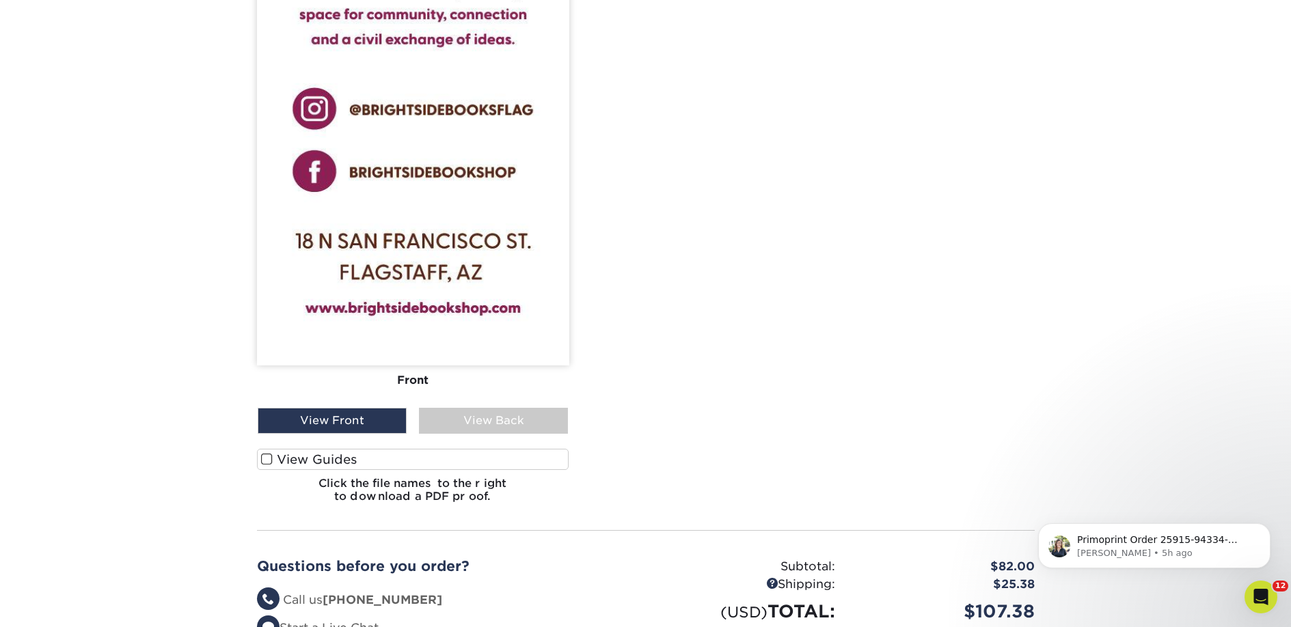
scroll to position [932, 0]
click at [385, 463] on label "View Guides" at bounding box center [413, 458] width 312 height 21
click at [0, 0] on input "View Guides" at bounding box center [0, 0] width 0 height 0
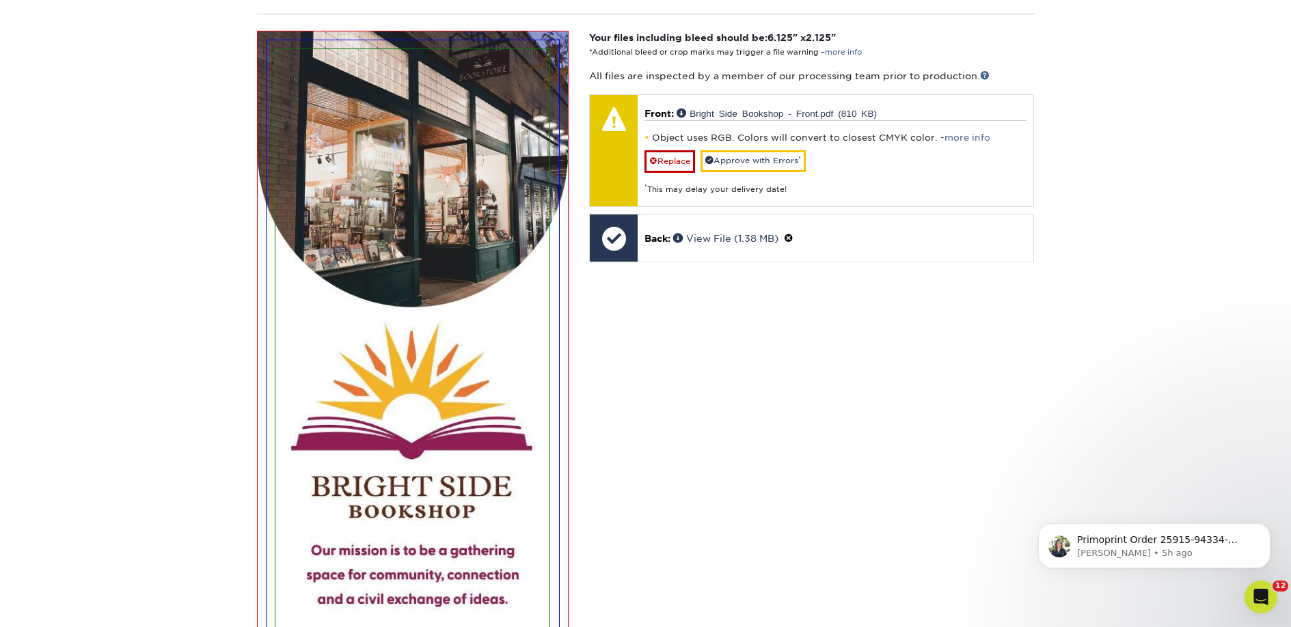
scroll to position [269, 0]
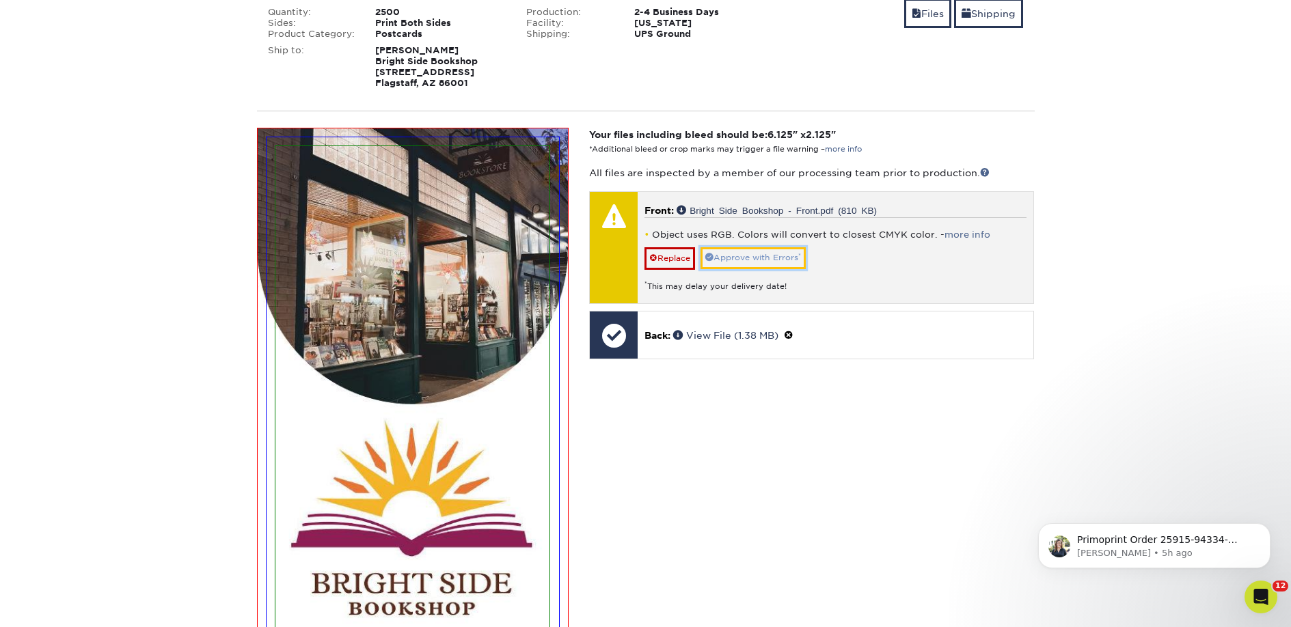
click at [751, 260] on link "Approve with Errors *" at bounding box center [753, 257] width 105 height 21
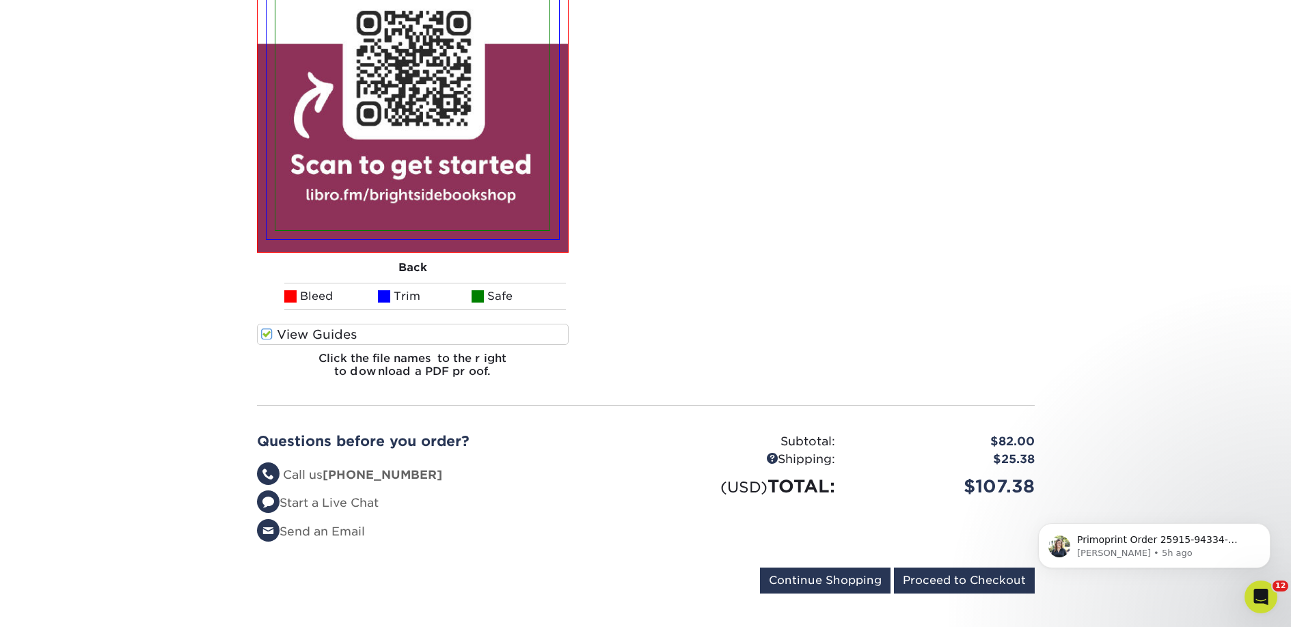
scroll to position [1976, 0]
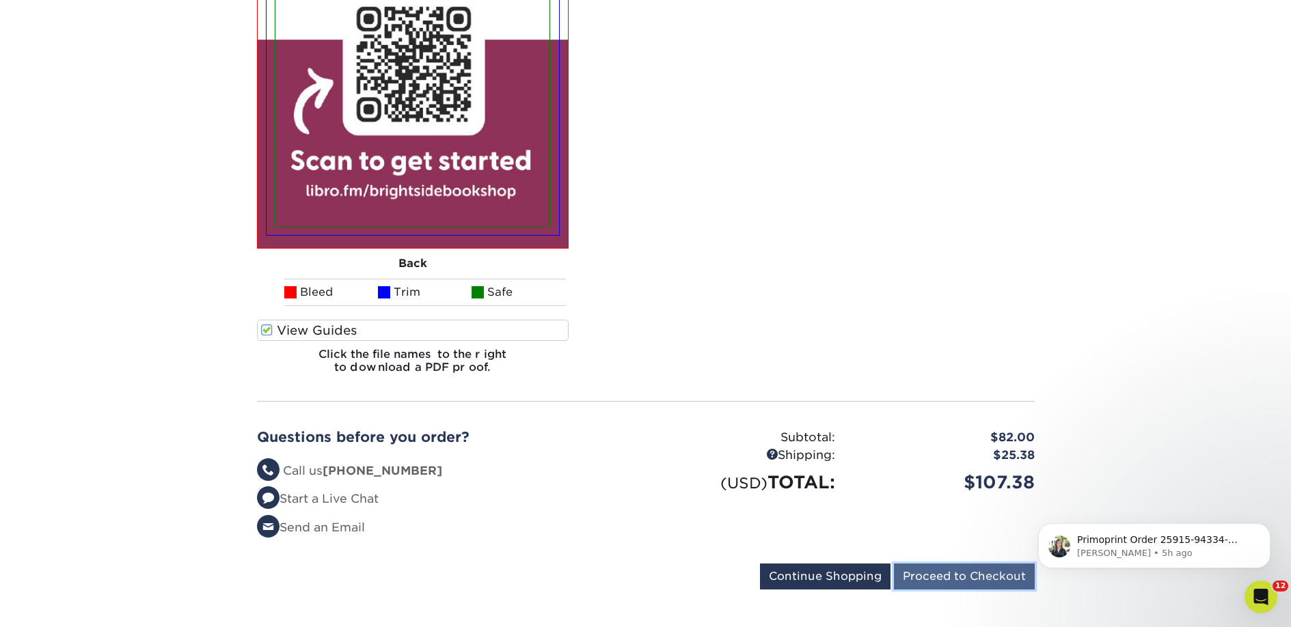
click at [952, 580] on input "Proceed to Checkout" at bounding box center [964, 577] width 141 height 26
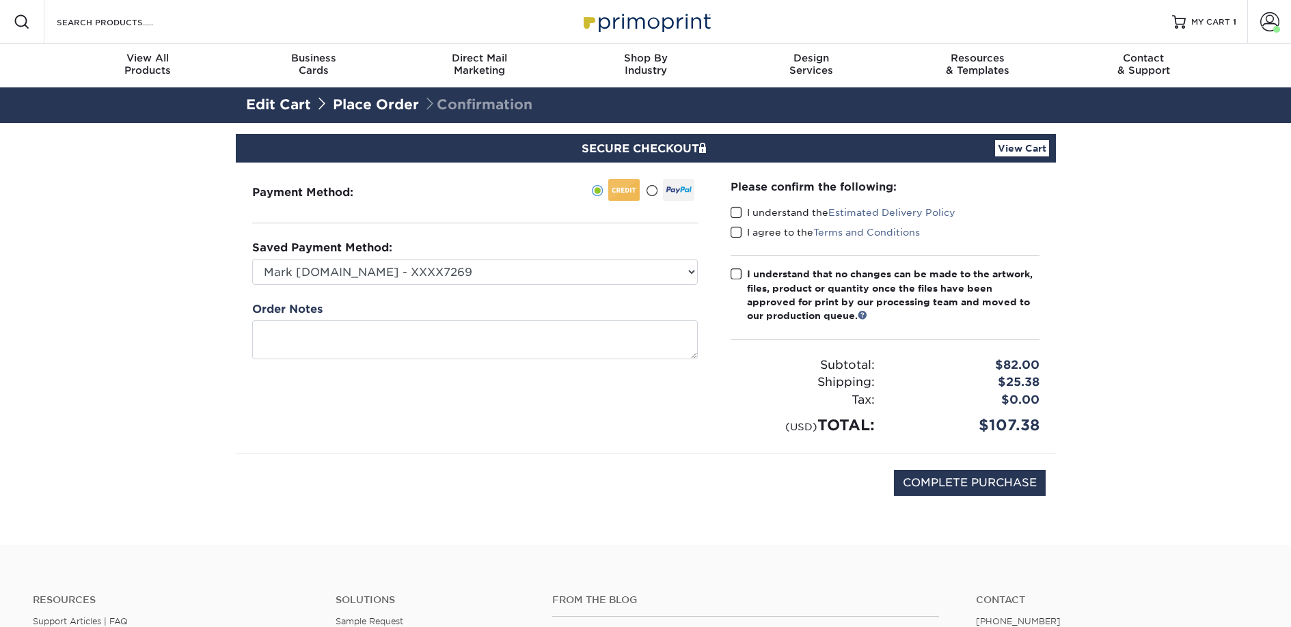
click at [781, 217] on label "I understand the Estimated Delivery Policy" at bounding box center [843, 213] width 225 height 14
click at [0, 0] on input "I understand the Estimated Delivery Policy" at bounding box center [0, 0] width 0 height 0
click at [780, 241] on div "I agree to the Terms and Conditions" at bounding box center [885, 235] width 309 height 19
click at [772, 234] on label "I agree to the Terms and Conditions" at bounding box center [825, 233] width 189 height 14
click at [0, 0] on input "I agree to the Terms and Conditions" at bounding box center [0, 0] width 0 height 0
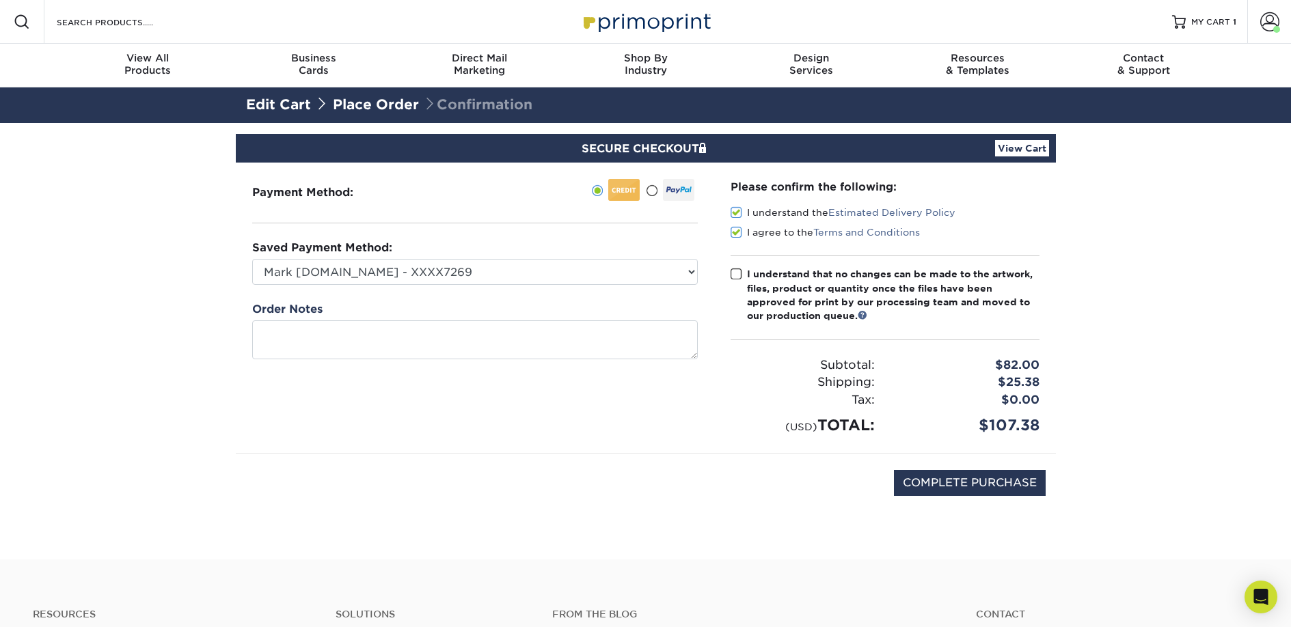
click at [779, 284] on div "I understand that no changes can be made to the artwork, files, product or quan…" at bounding box center [893, 295] width 293 height 56
click at [0, 0] on input "I understand that no changes can be made to the artwork, files, product or quan…" at bounding box center [0, 0] width 0 height 0
click at [922, 482] on input "COMPLETE PURCHASE" at bounding box center [970, 483] width 152 height 26
type input "PROCESSING, PLEASE WAIT..."
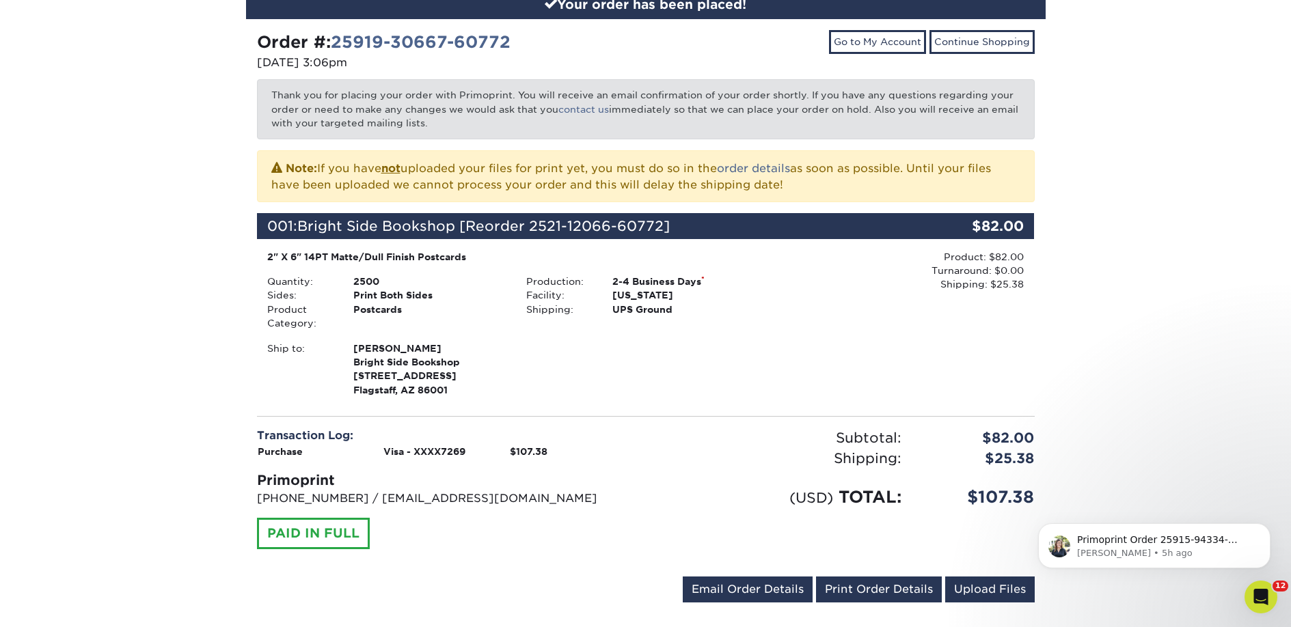
scroll to position [169, 0]
